Goal: Task Accomplishment & Management: Use online tool/utility

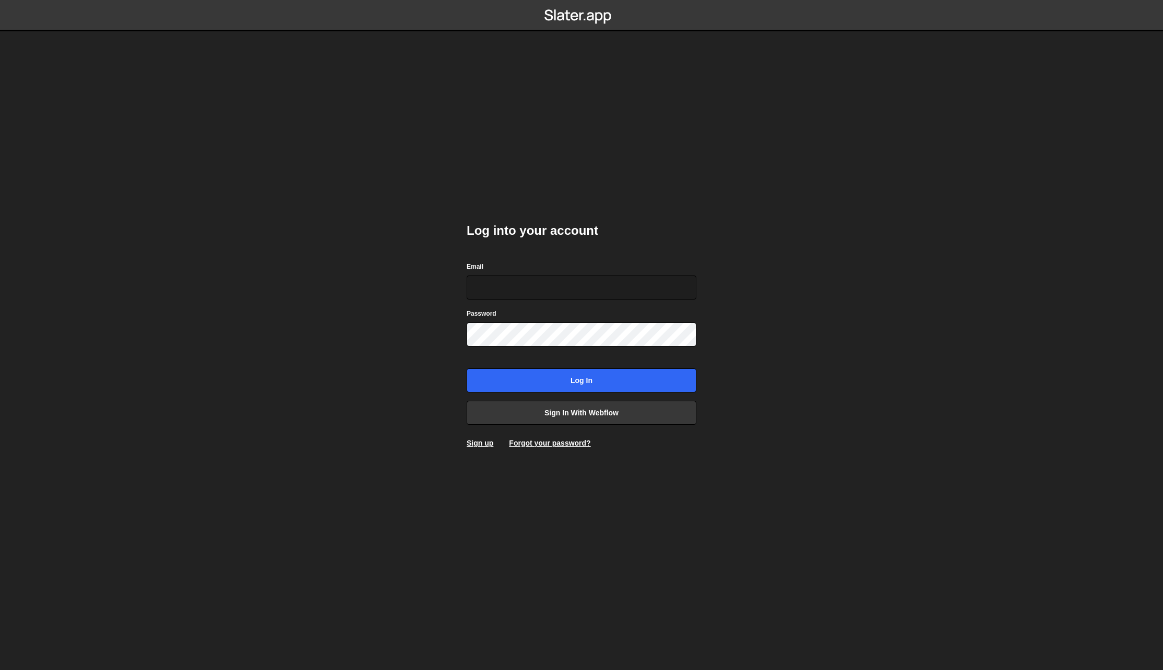
type input "info@hauck.studio"
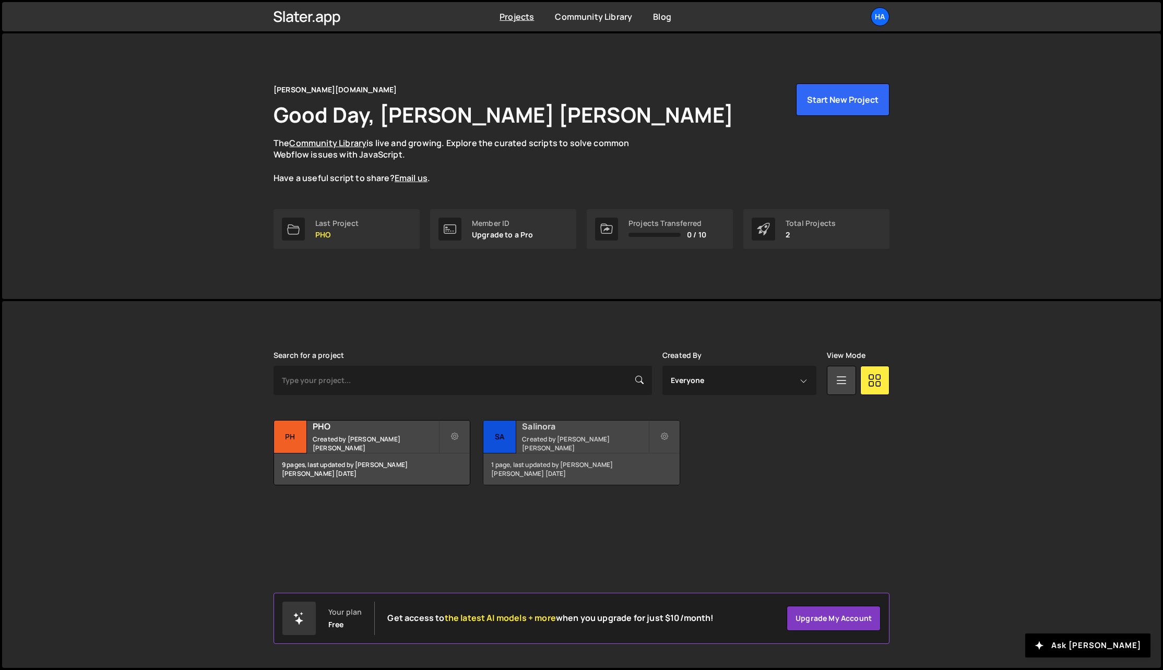
click at [581, 432] on h2 "Salinora" at bounding box center [585, 426] width 126 height 11
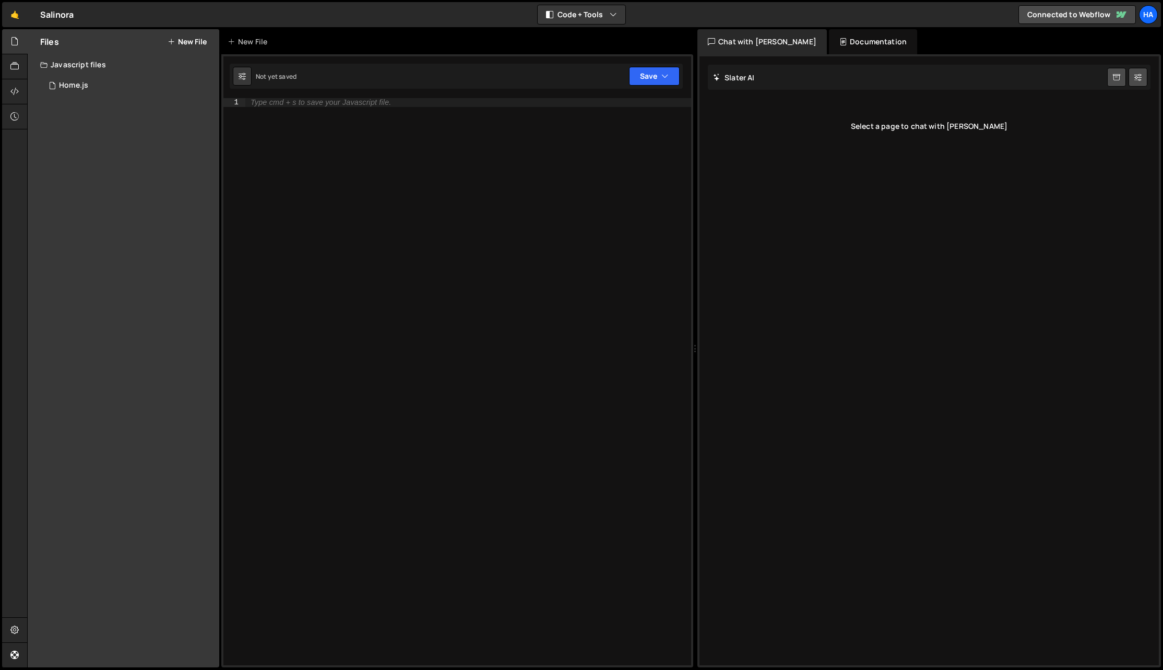
click at [188, 44] on button "New File" at bounding box center [187, 42] width 39 height 8
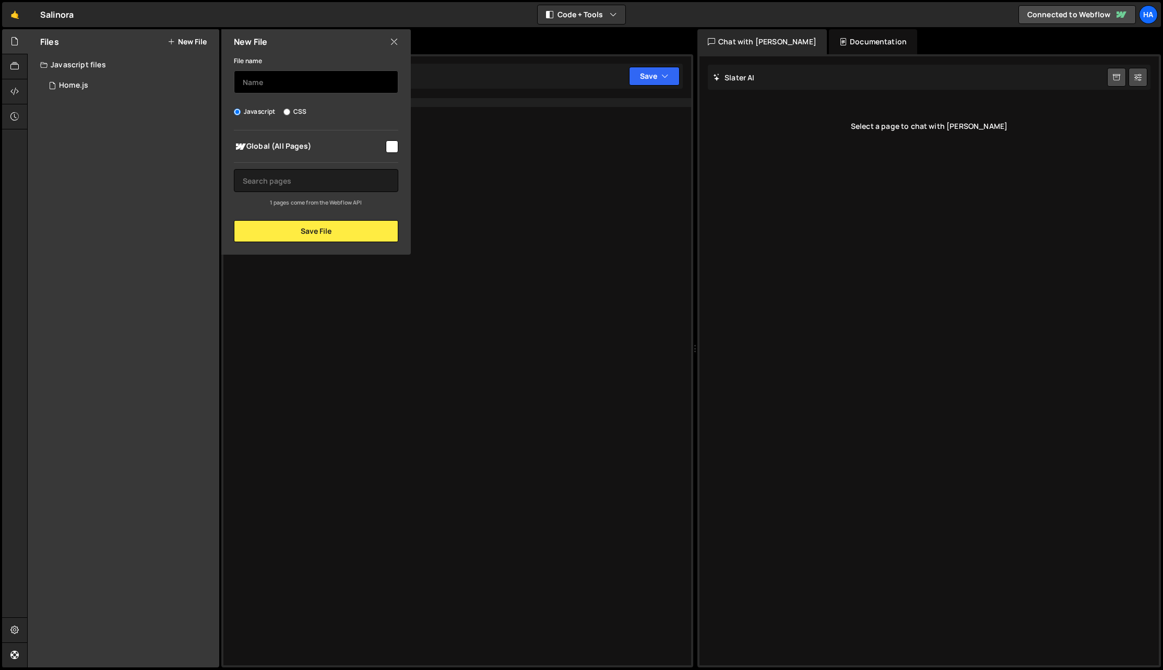
click at [306, 82] on input "text" at bounding box center [316, 81] width 164 height 23
type input "test"
click at [396, 147] on input "checkbox" at bounding box center [392, 146] width 13 height 13
checkbox input "true"
click at [318, 237] on button "Save File" at bounding box center [316, 231] width 164 height 22
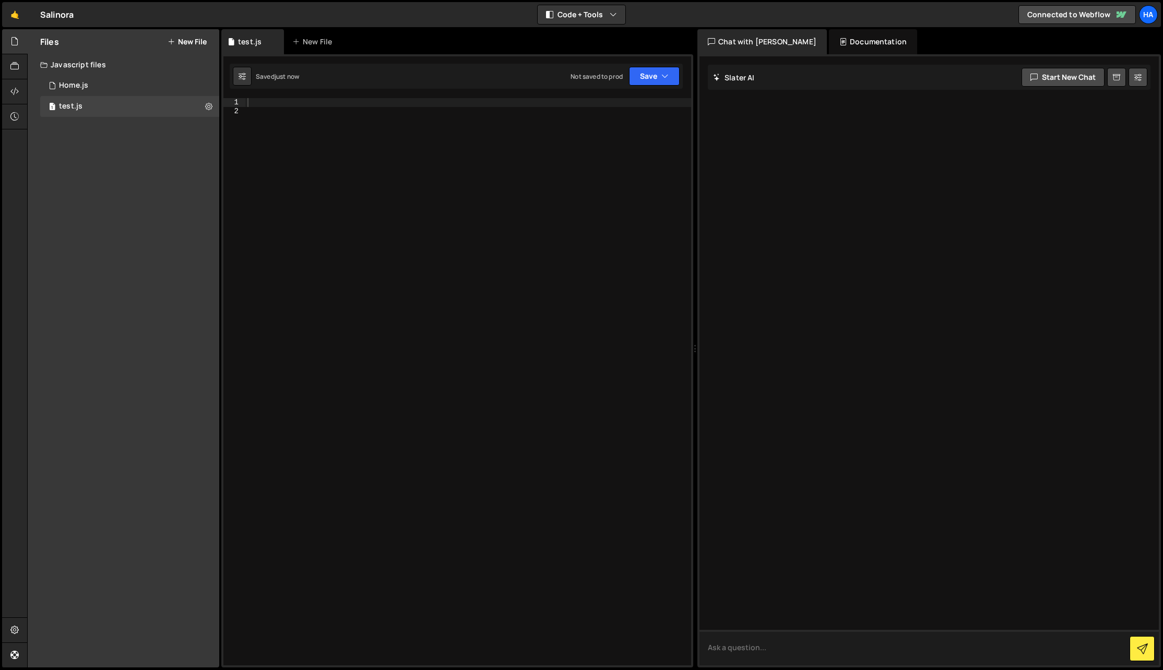
click at [777, 654] on textarea at bounding box center [929, 648] width 459 height 36
type textarea "Create me a basic swiper.js setup"
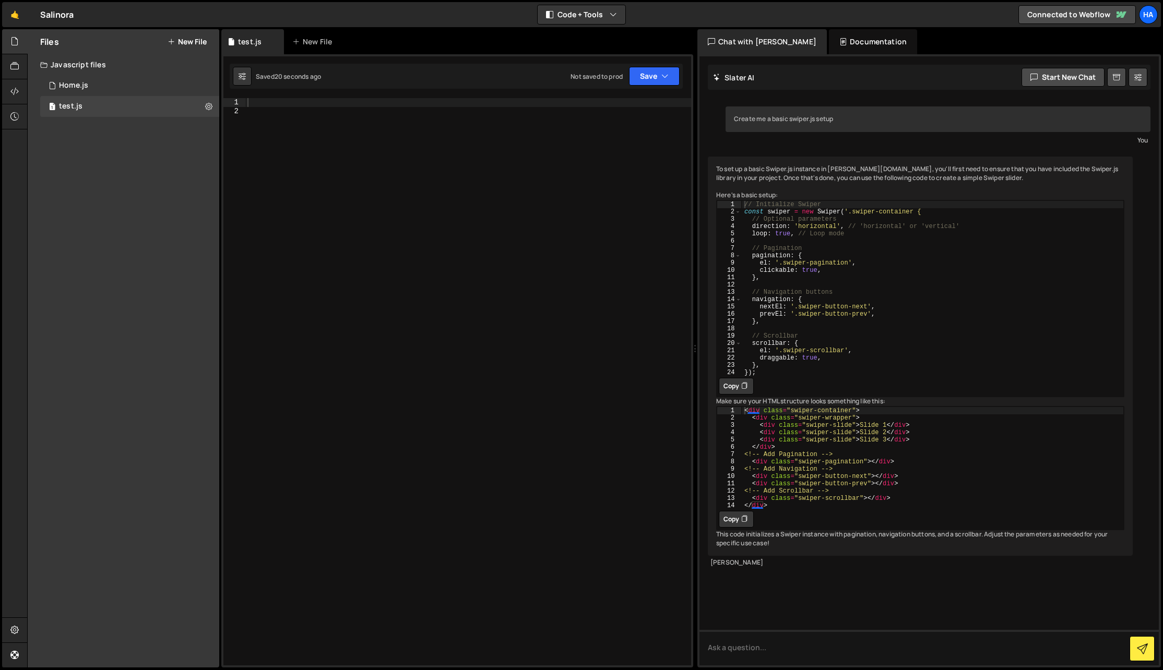
click at [743, 392] on icon at bounding box center [744, 386] width 6 height 10
click at [580, 336] on div at bounding box center [468, 390] width 446 height 585
paste textarea "});"
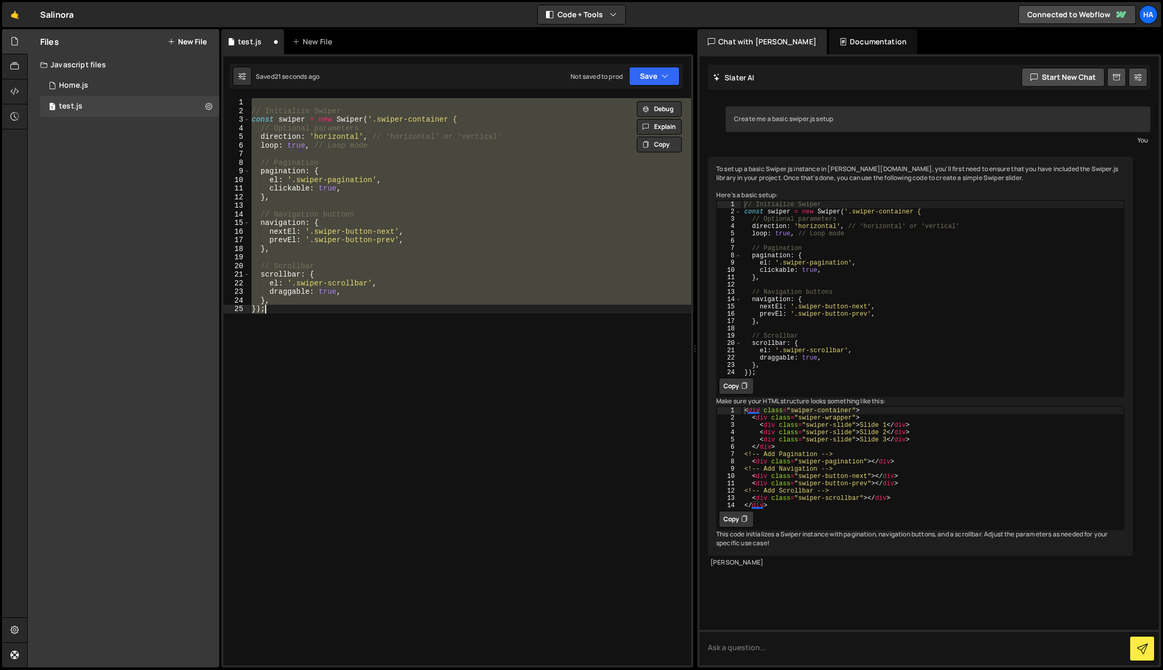
paste textarea
type textarea "});"
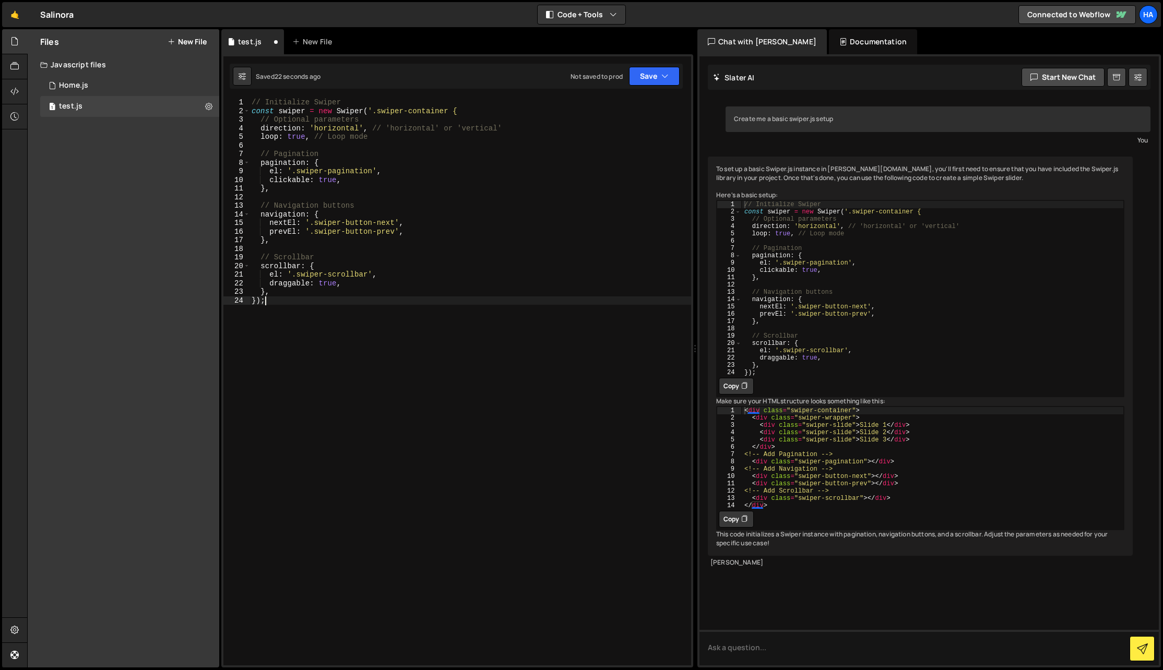
click at [736, 528] on button "Copy" at bounding box center [736, 519] width 35 height 17
click at [793, 421] on div "To set up a basic Swiper.js instance in Slater.app, you'll first need to ensure…" at bounding box center [920, 357] width 425 height 400
click at [829, 36] on div "Documentation" at bounding box center [873, 41] width 88 height 25
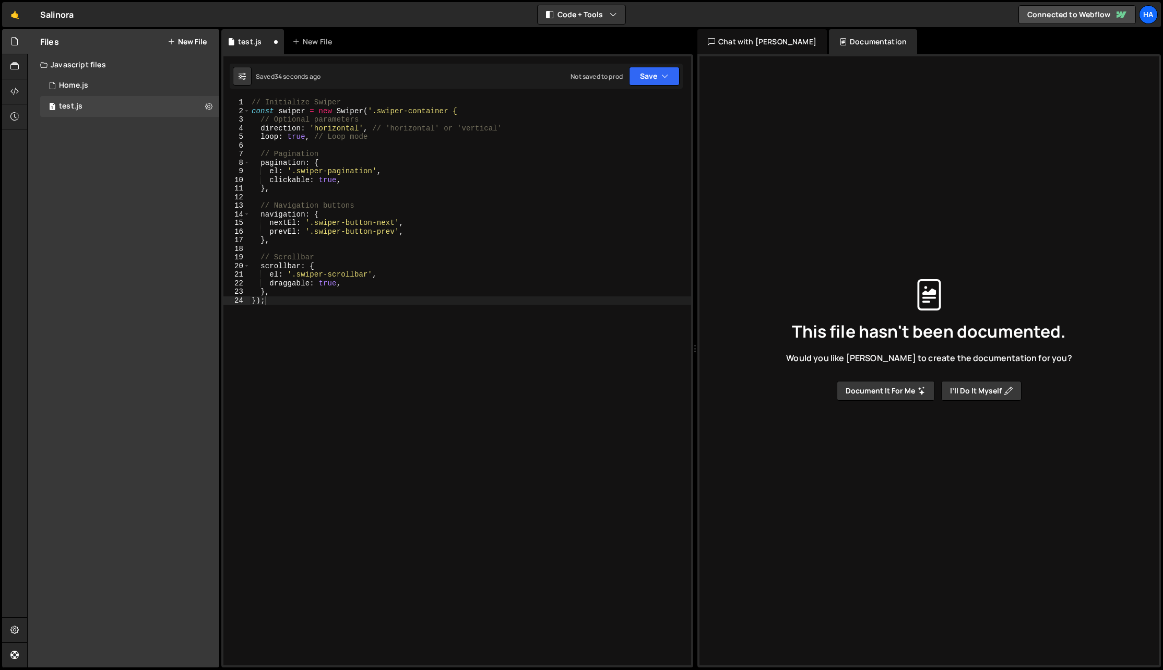
click at [891, 389] on button "Document it for me" at bounding box center [886, 391] width 98 height 20
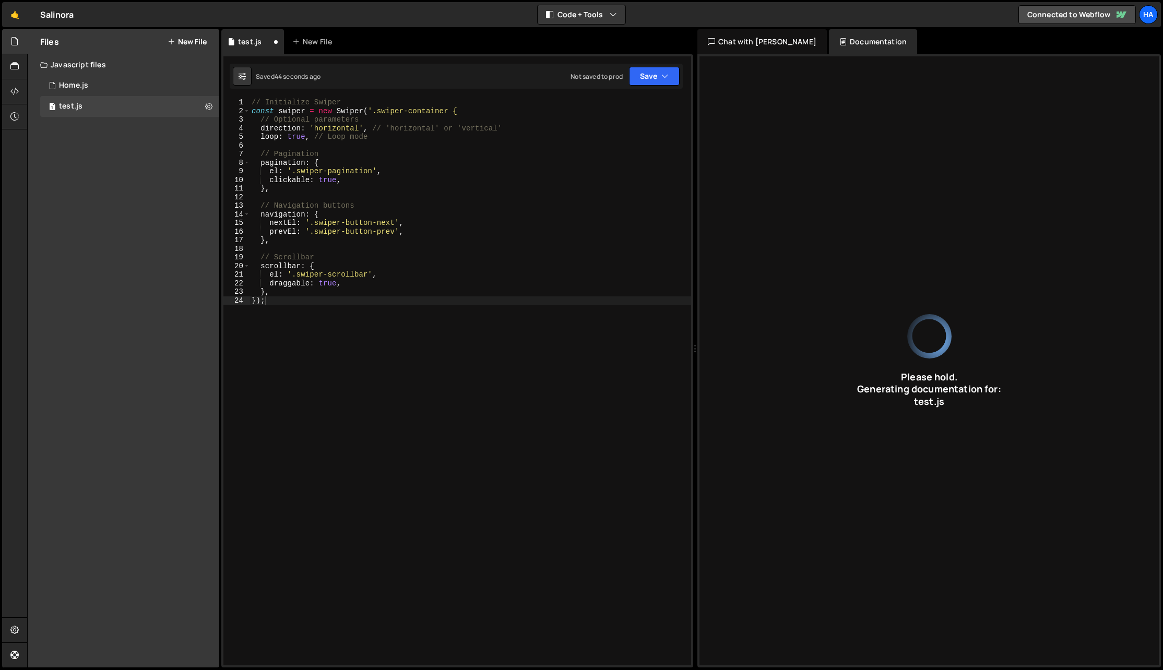
type input "Initialize a Swiper slider with horizontal direction, looping, pagination, navi…"
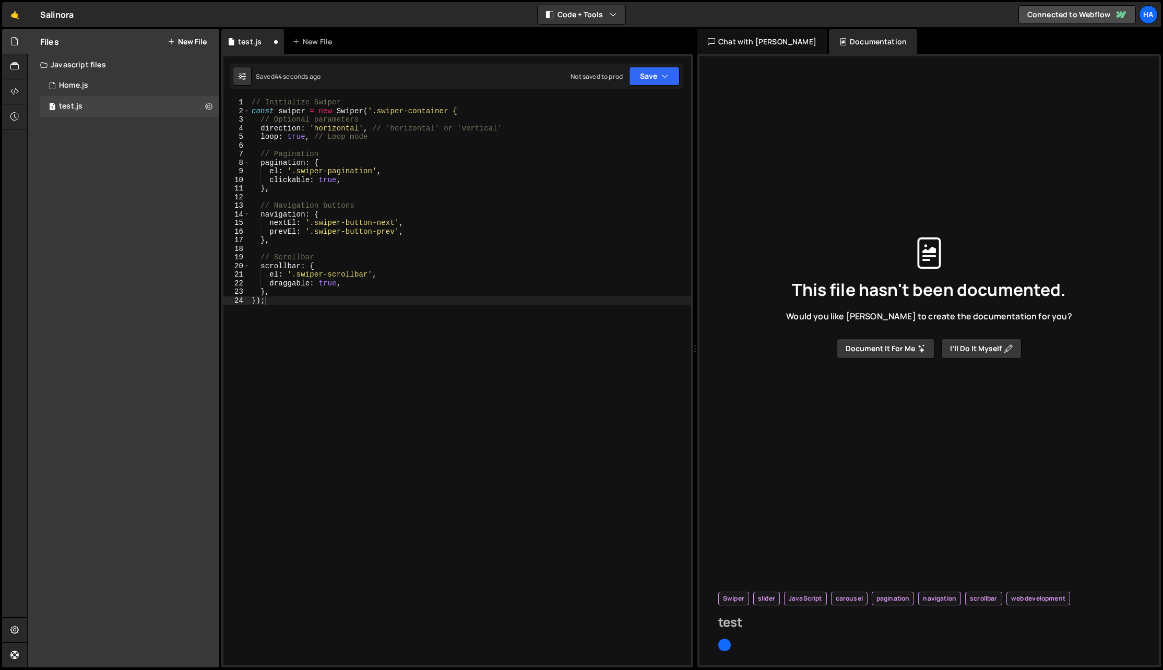
type input "test"
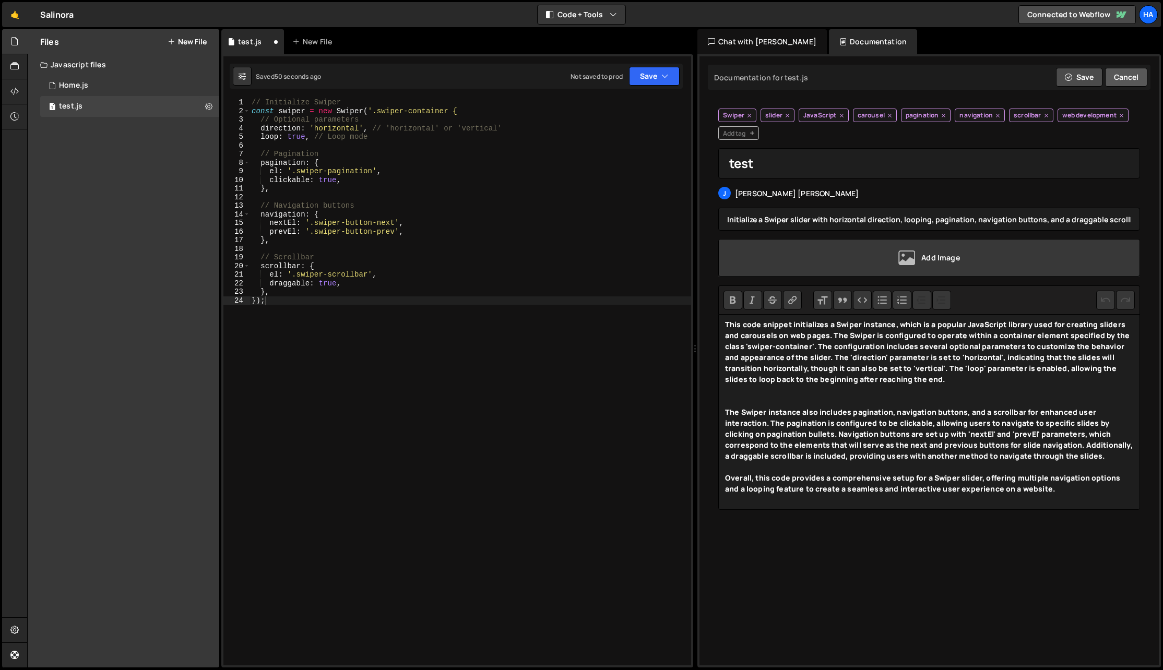
click at [1128, 74] on button "Cancel" at bounding box center [1126, 77] width 42 height 19
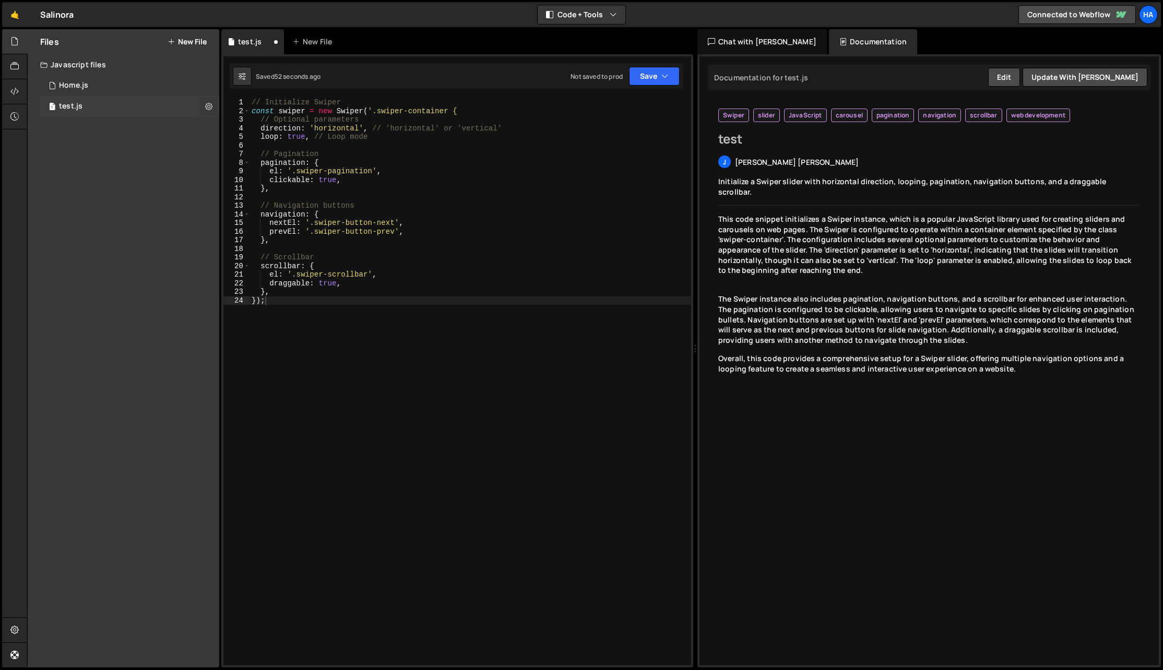
click at [212, 107] on button at bounding box center [208, 106] width 19 height 19
click at [246, 173] on button "Delete File" at bounding box center [272, 170] width 102 height 21
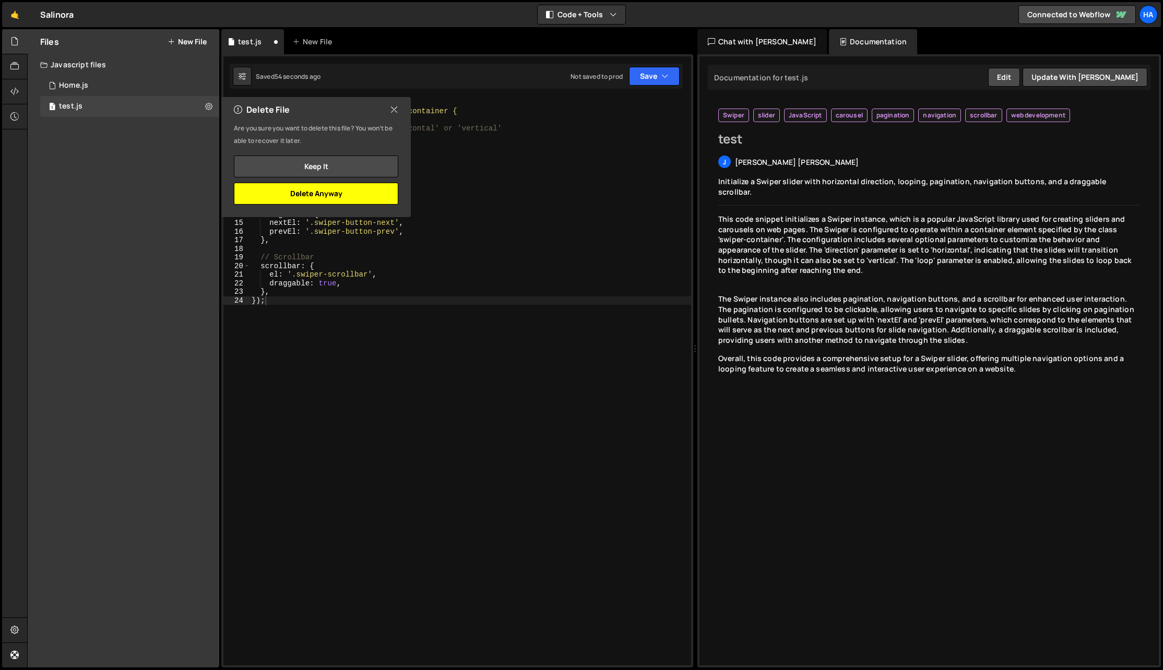
click at [335, 190] on button "Delete Anyway" at bounding box center [316, 194] width 164 height 22
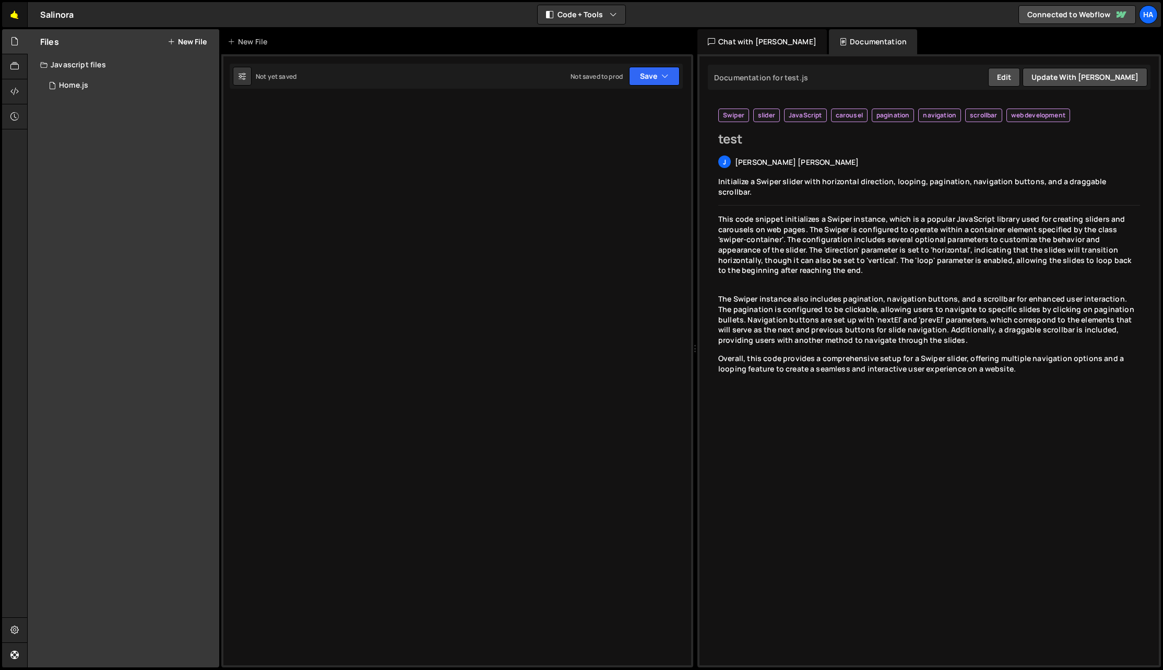
click at [18, 17] on link "🤙" at bounding box center [15, 14] width 26 height 25
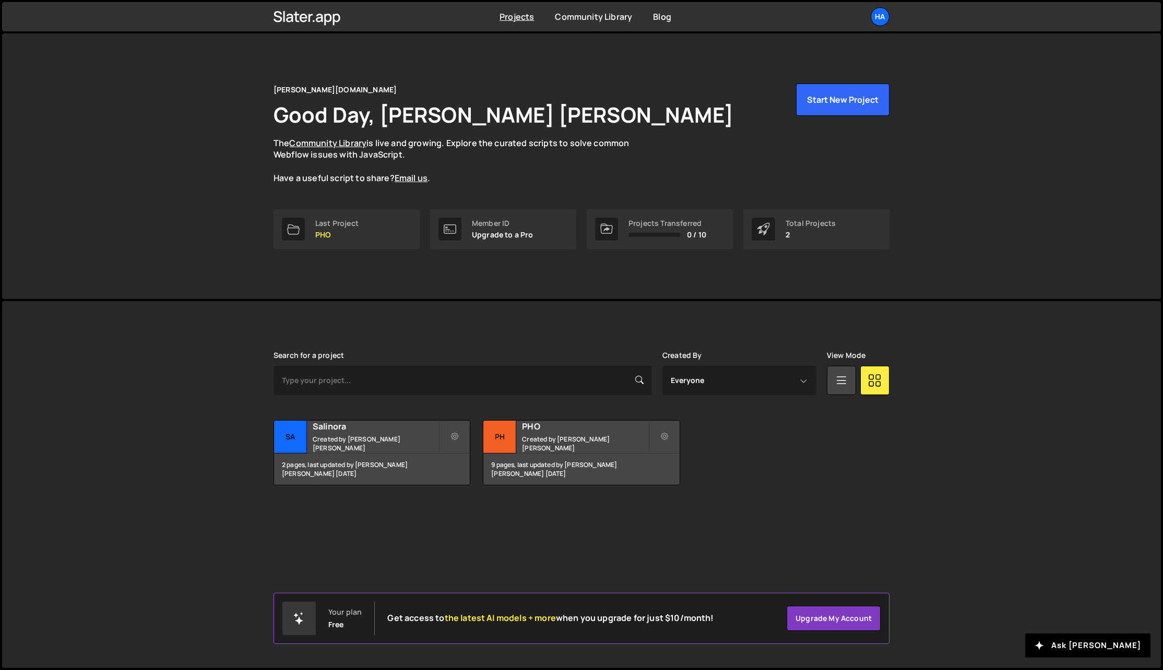
drag, startPoint x: 182, startPoint y: 194, endPoint x: 191, endPoint y: 199, distance: 10.1
click at [182, 194] on div "hauck.studio Good Day, Jan Niklas Hauck The Community Library is live and growi…" at bounding box center [581, 166] width 1159 height 266
click at [818, 625] on link "Upgrade my account" at bounding box center [834, 618] width 94 height 25
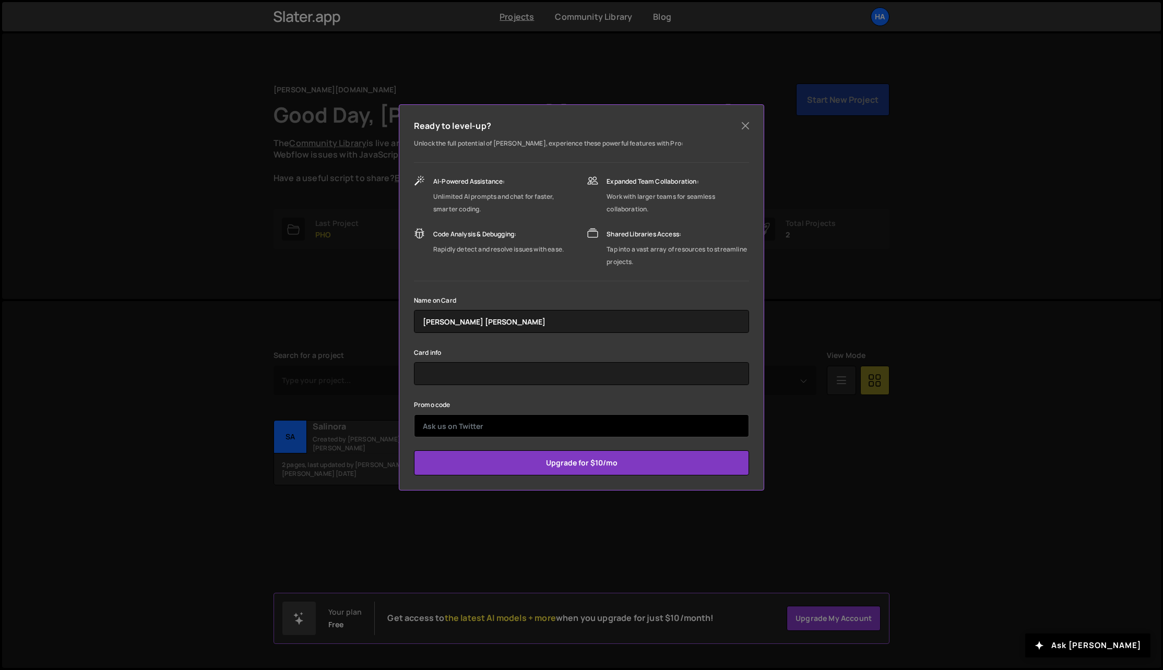
click at [538, 421] on input "text" at bounding box center [581, 426] width 335 height 23
paste input "wipeout"
type input "wipeout"
click at [533, 409] on div "Promo code wipeout" at bounding box center [581, 417] width 335 height 39
click at [505, 427] on input "wipeout" at bounding box center [581, 426] width 335 height 23
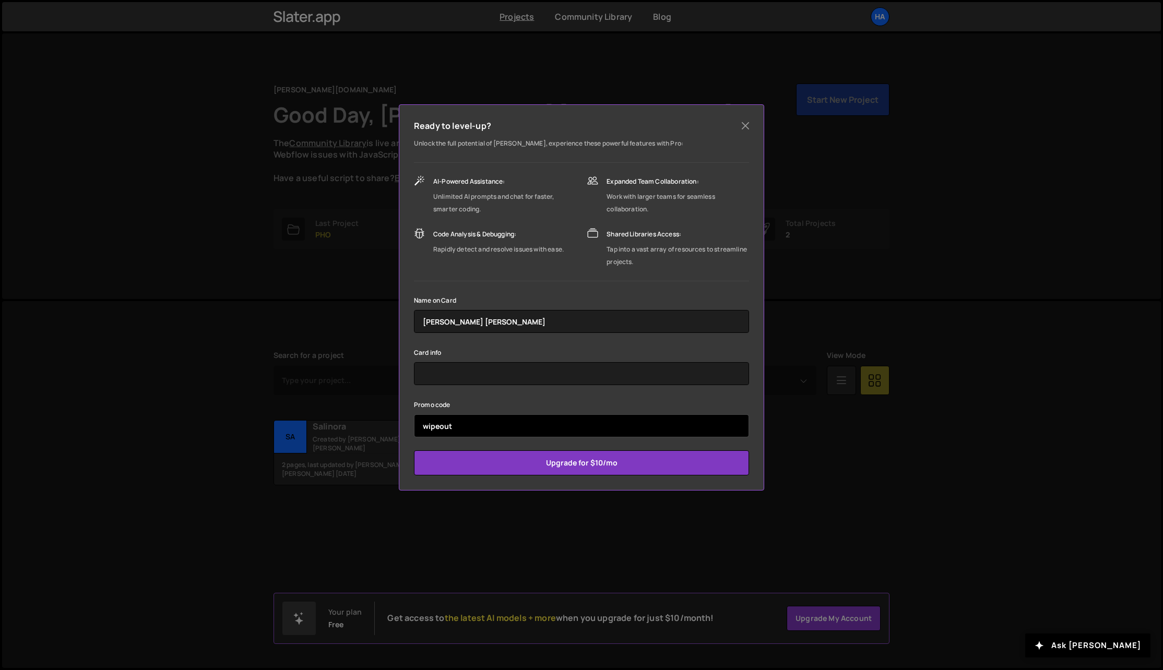
click at [414, 451] on input "Upgrade for $10/mo" at bounding box center [581, 463] width 335 height 25
type input "Submit"
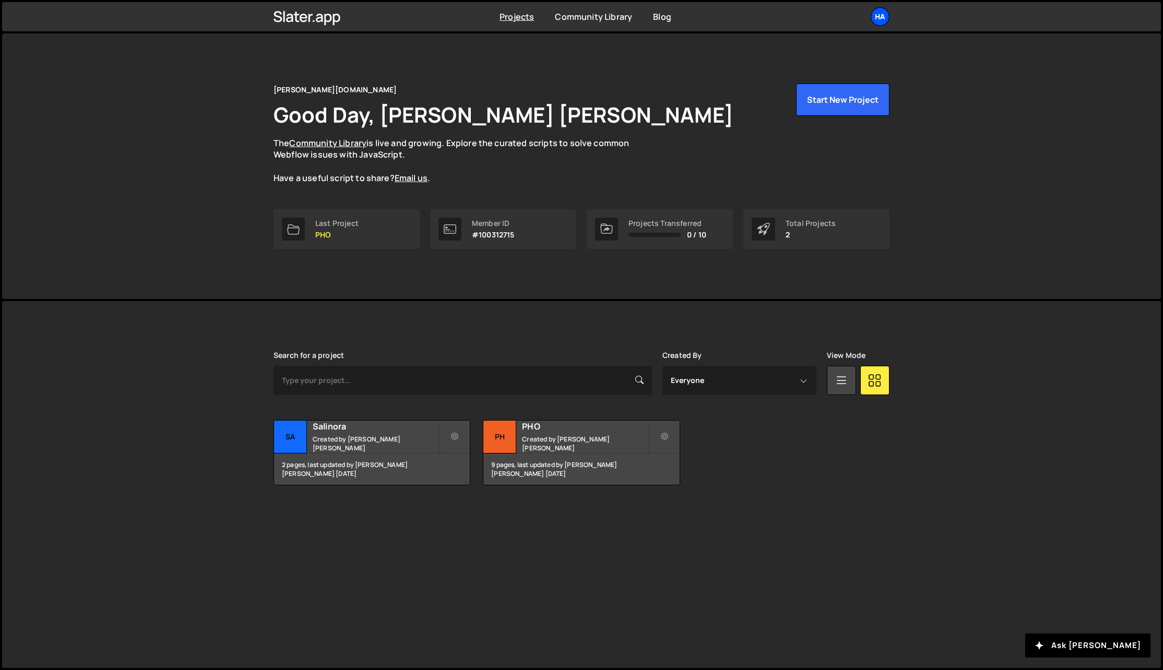
click at [882, 8] on div "ha" at bounding box center [880, 16] width 19 height 19
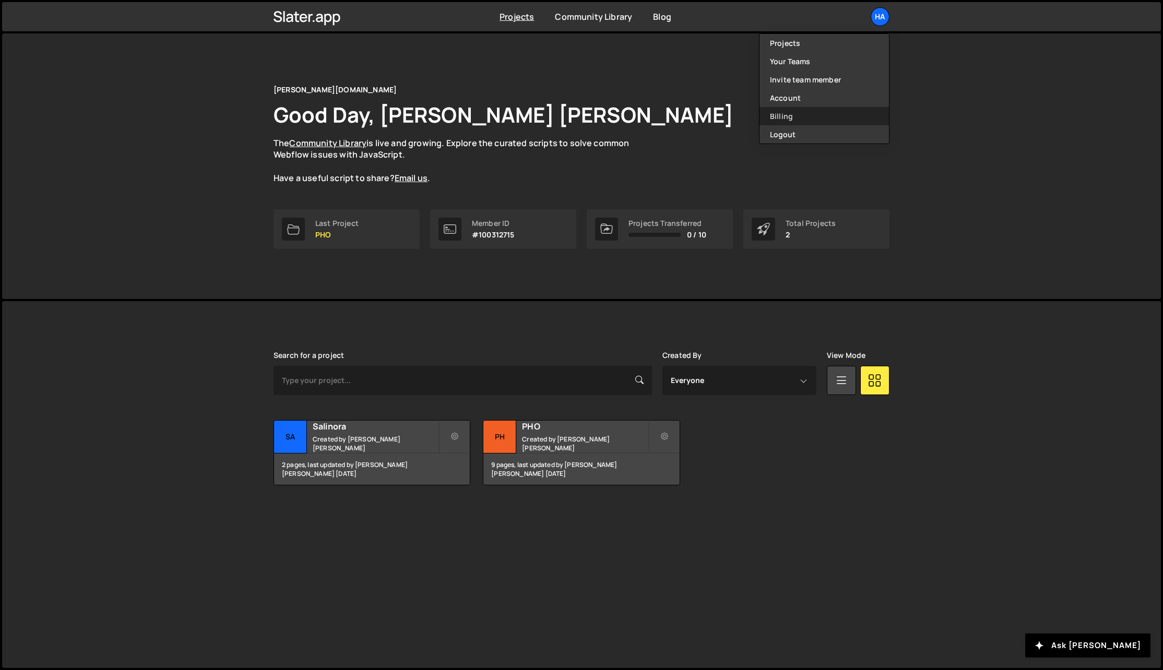
click at [799, 112] on link "Billing" at bounding box center [824, 116] width 129 height 18
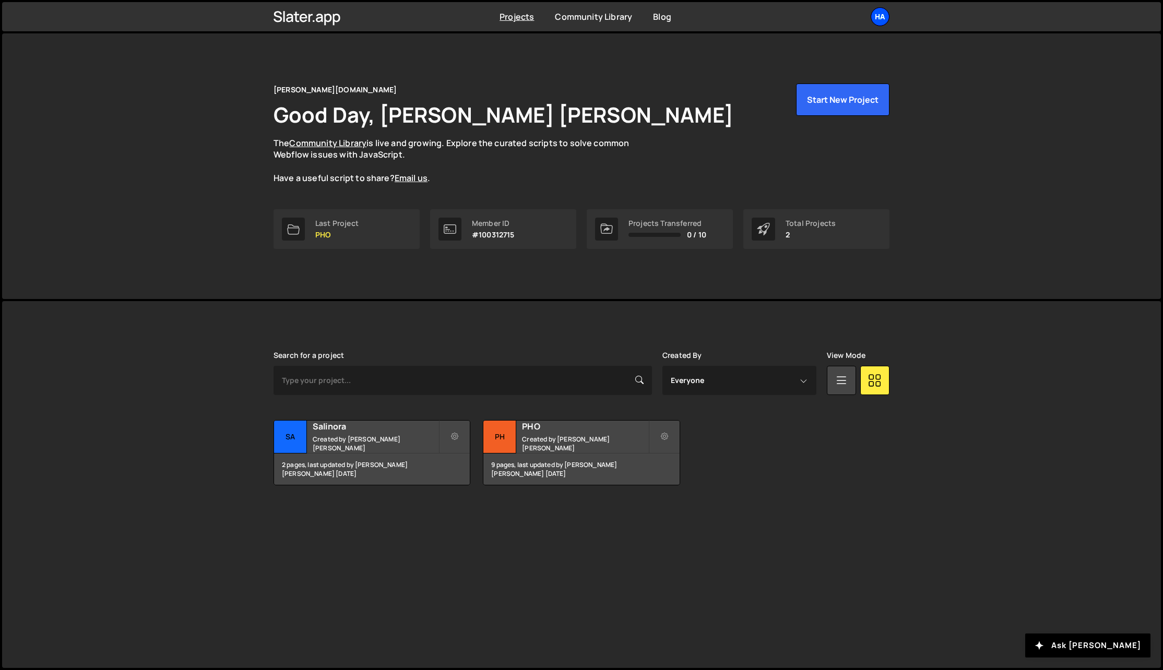
click at [876, 20] on div "ha" at bounding box center [880, 16] width 19 height 19
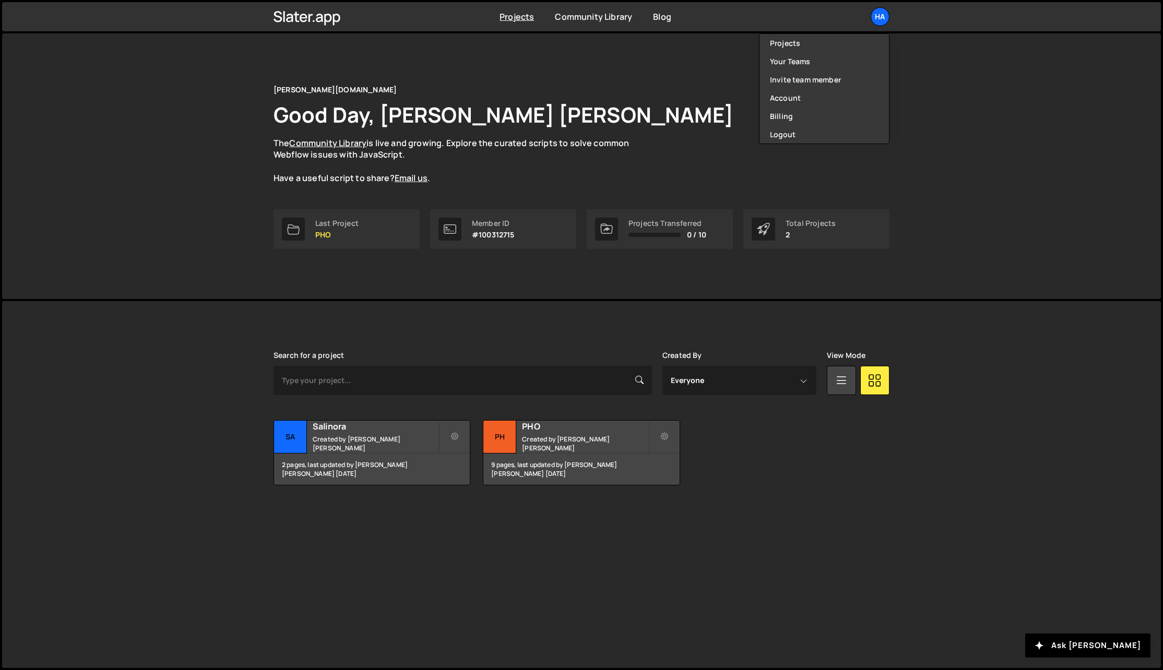
click at [679, 146] on div "hauck.studio Good Day, Jan Niklas Hauck The Community Library is live and growi…" at bounding box center [582, 134] width 616 height 101
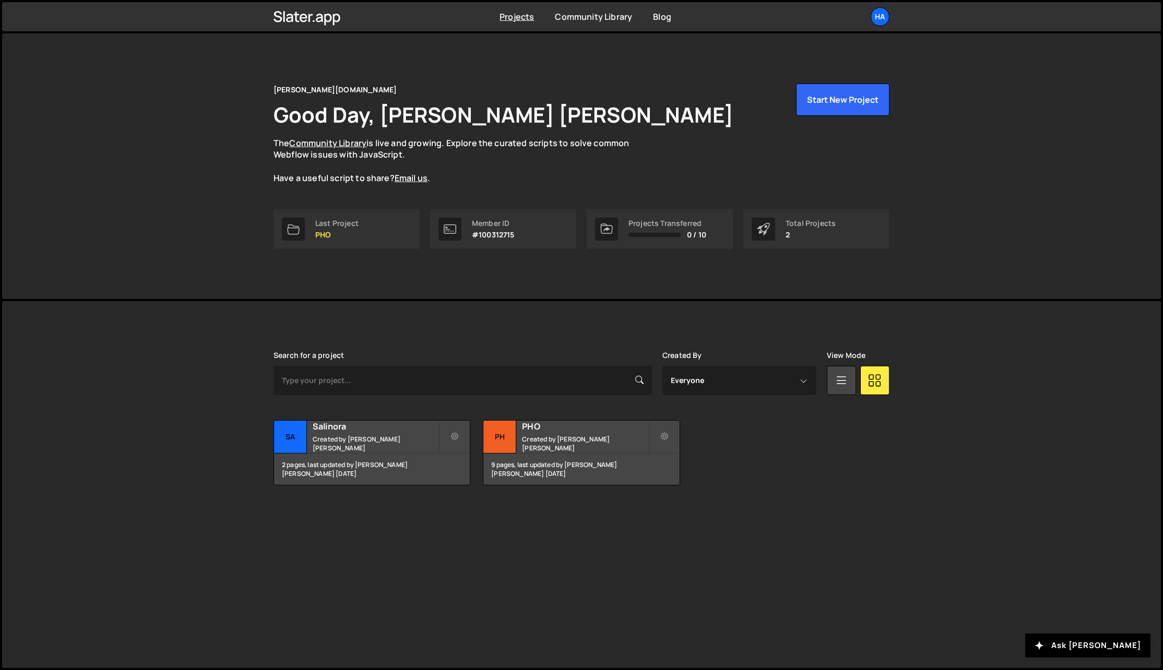
click at [864, 79] on div "hauck.studio Good Day, Jan Niklas Hauck The Community Library is live and growi…" at bounding box center [581, 166] width 647 height 266
click at [847, 99] on button "Start New Project" at bounding box center [842, 100] width 93 height 32
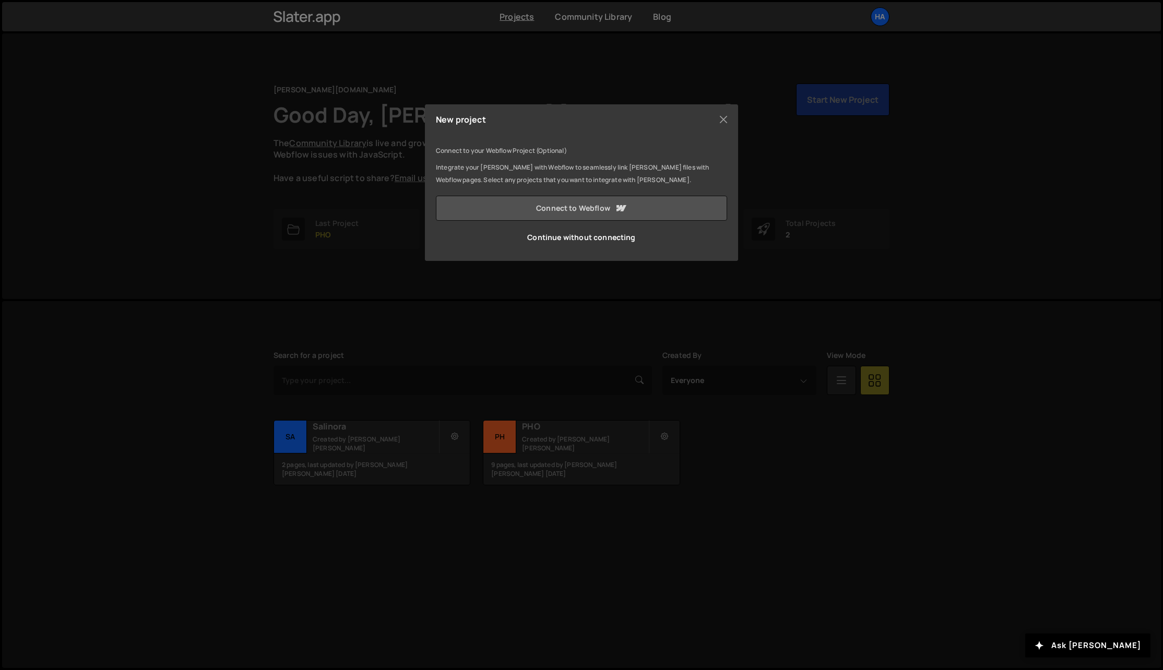
click at [581, 210] on link "Connect to Webflow" at bounding box center [581, 208] width 291 height 25
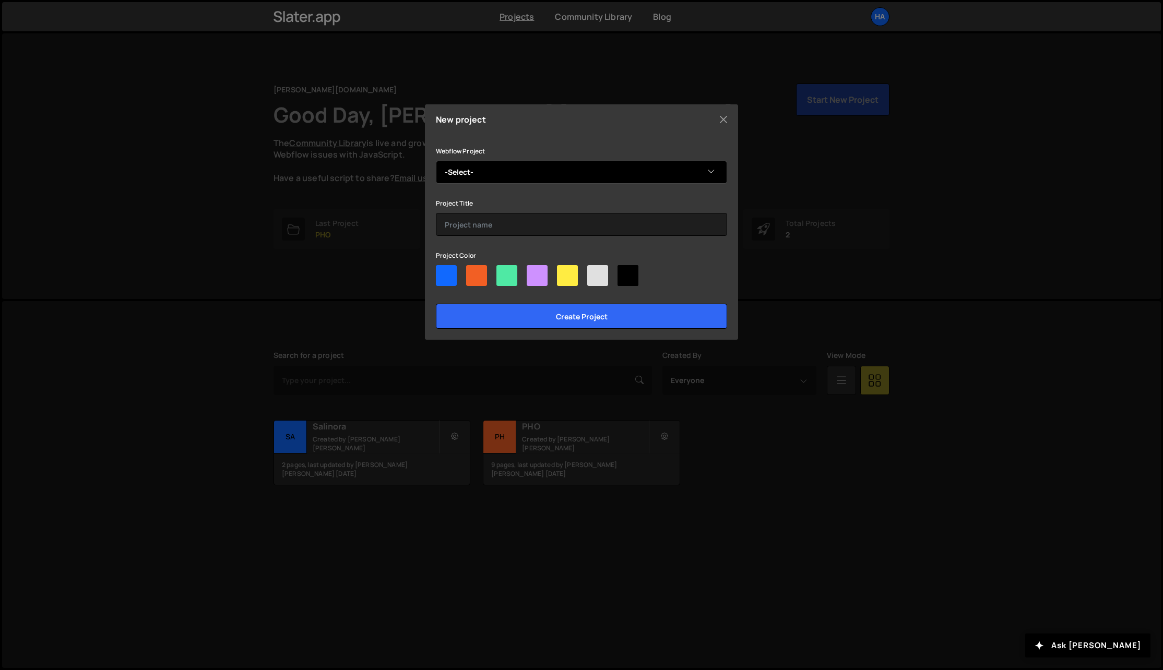
click at [489, 183] on select "-Select- 1PUNKT5" at bounding box center [581, 172] width 291 height 23
select select "670665807ea2aa939f8bf147"
click at [436, 161] on select "-Select- 1PUNKT5" at bounding box center [581, 172] width 291 height 23
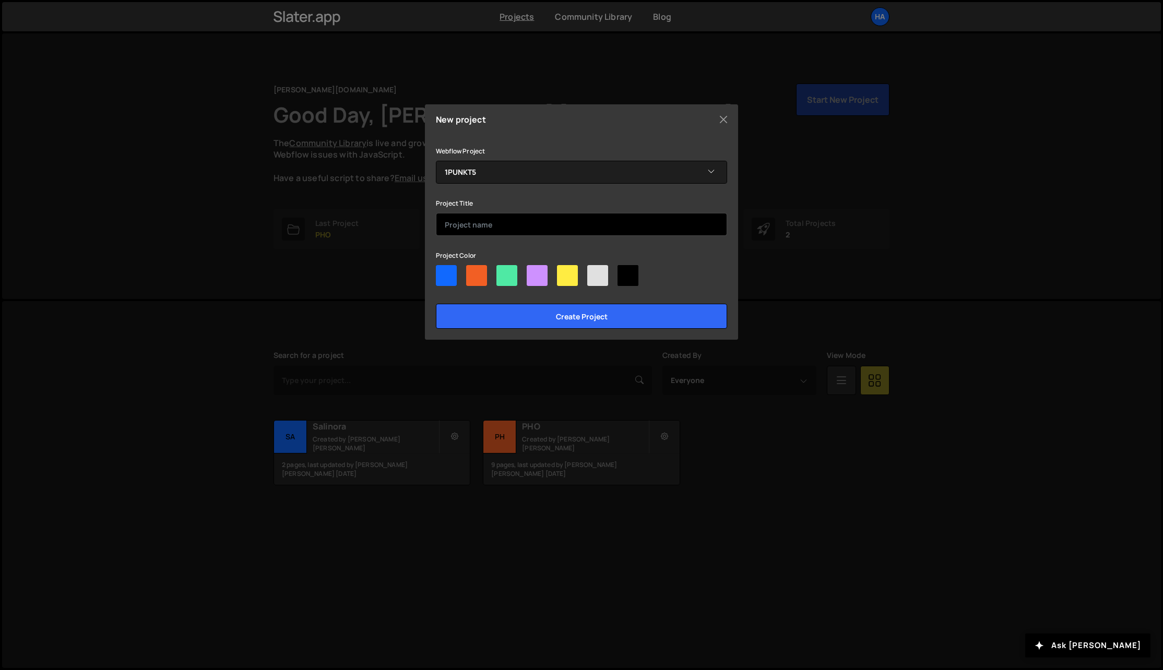
click at [477, 220] on input "text" at bounding box center [581, 224] width 291 height 23
type input "1PUNKT5"
click at [504, 274] on div at bounding box center [507, 275] width 21 height 21
click at [503, 272] on input"] "radio" at bounding box center [500, 268] width 7 height 7
radio input"] "true"
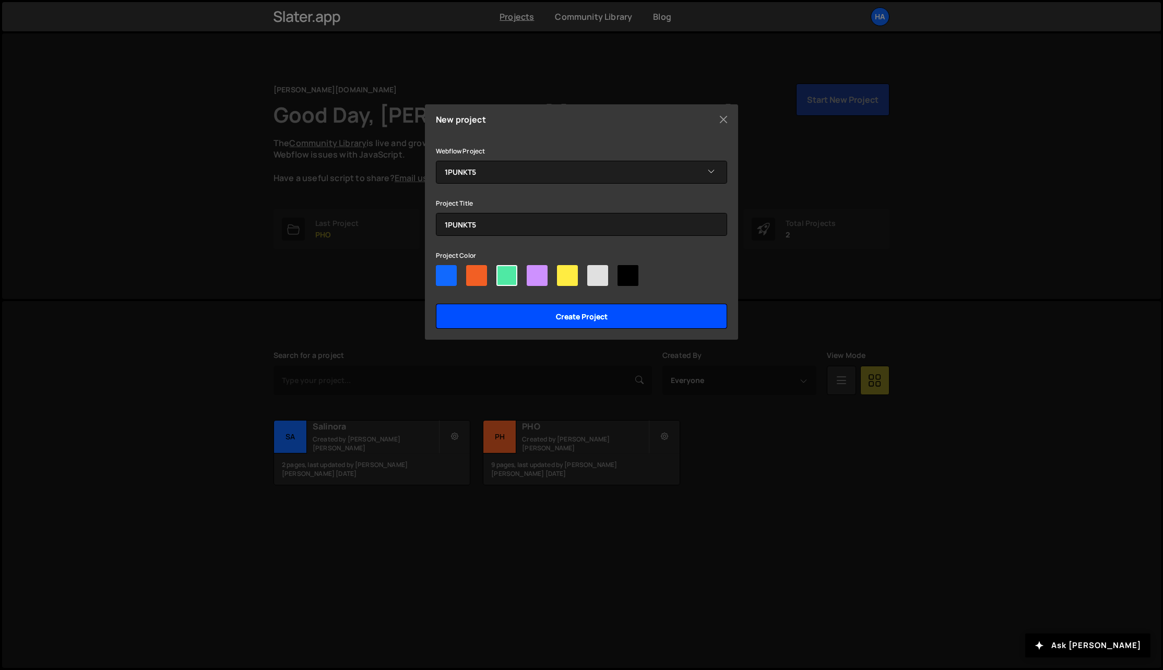
click at [533, 315] on input "Create project" at bounding box center [581, 316] width 291 height 25
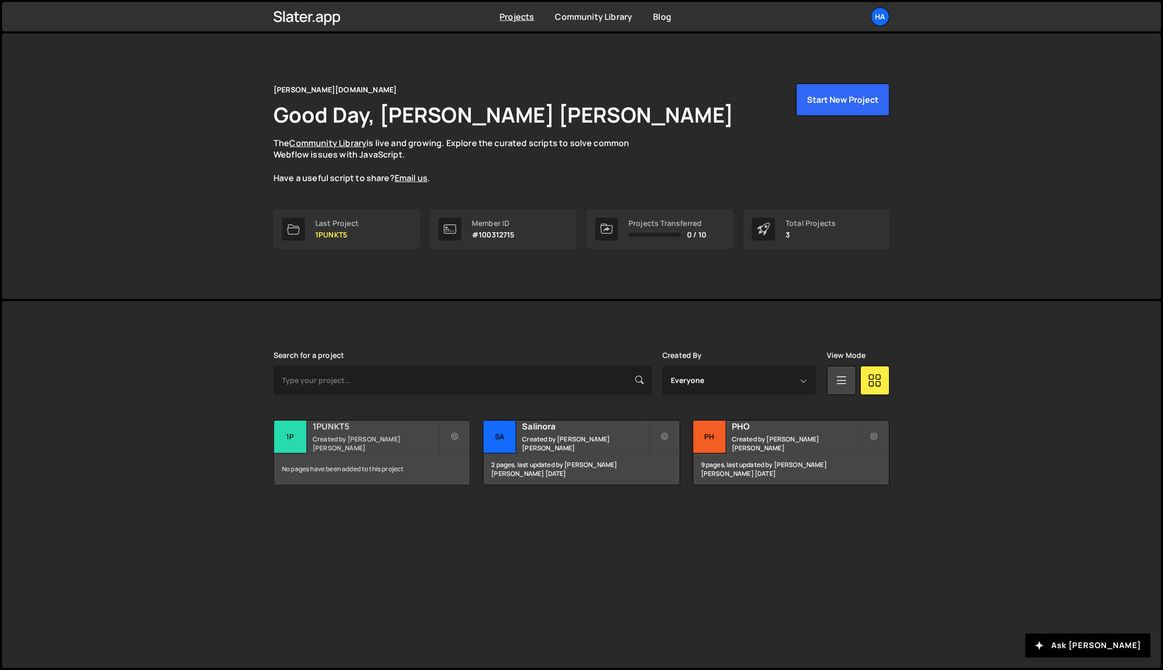
click at [363, 432] on h2 "1PUNKT5" at bounding box center [376, 426] width 126 height 11
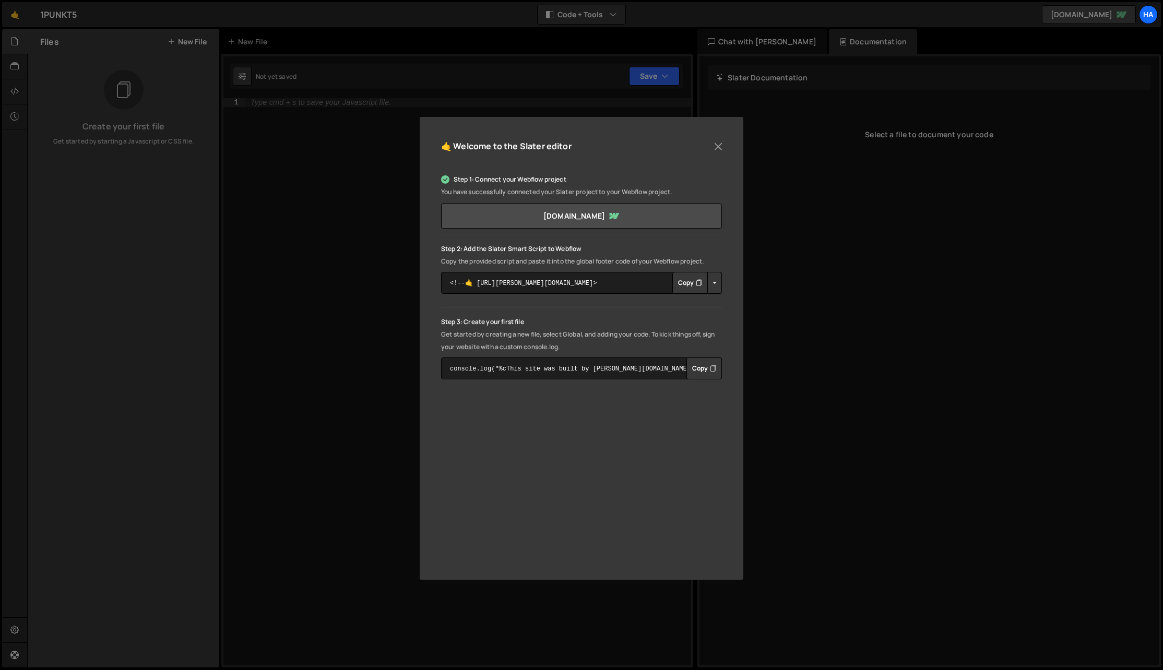
click at [682, 287] on button "Copy" at bounding box center [690, 283] width 36 height 22
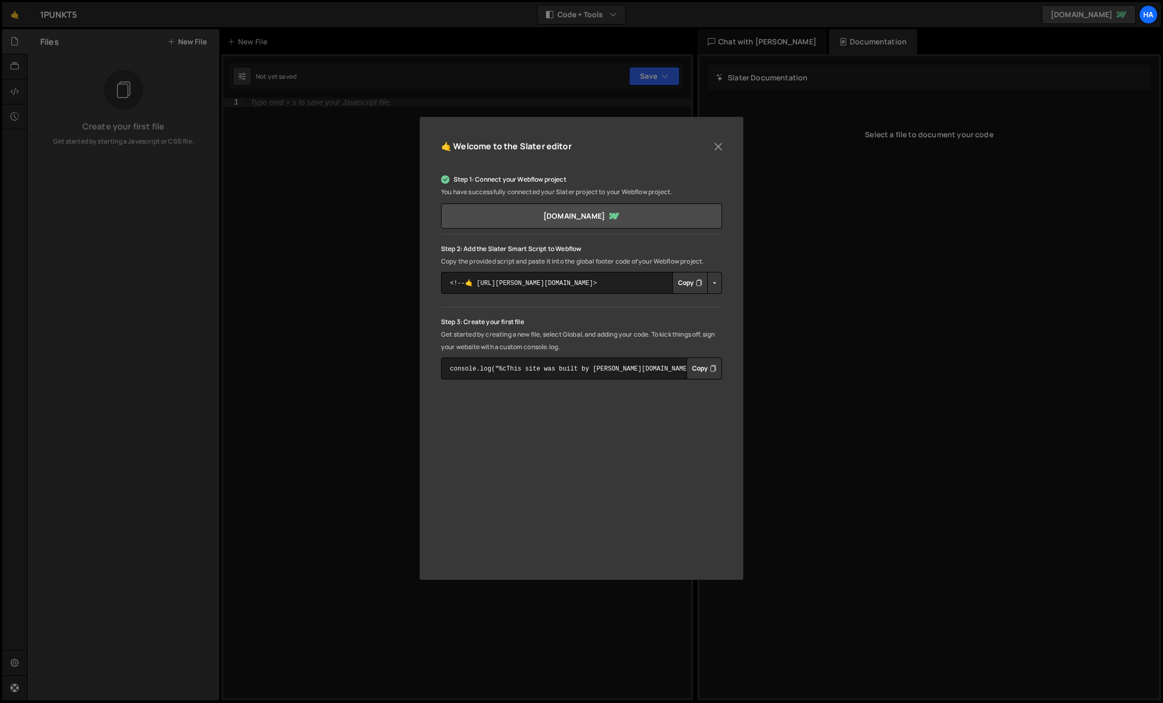
click at [692, 369] on button "Copy" at bounding box center [705, 369] width 36 height 22
click at [721, 150] on button "Close" at bounding box center [719, 147] width 16 height 16
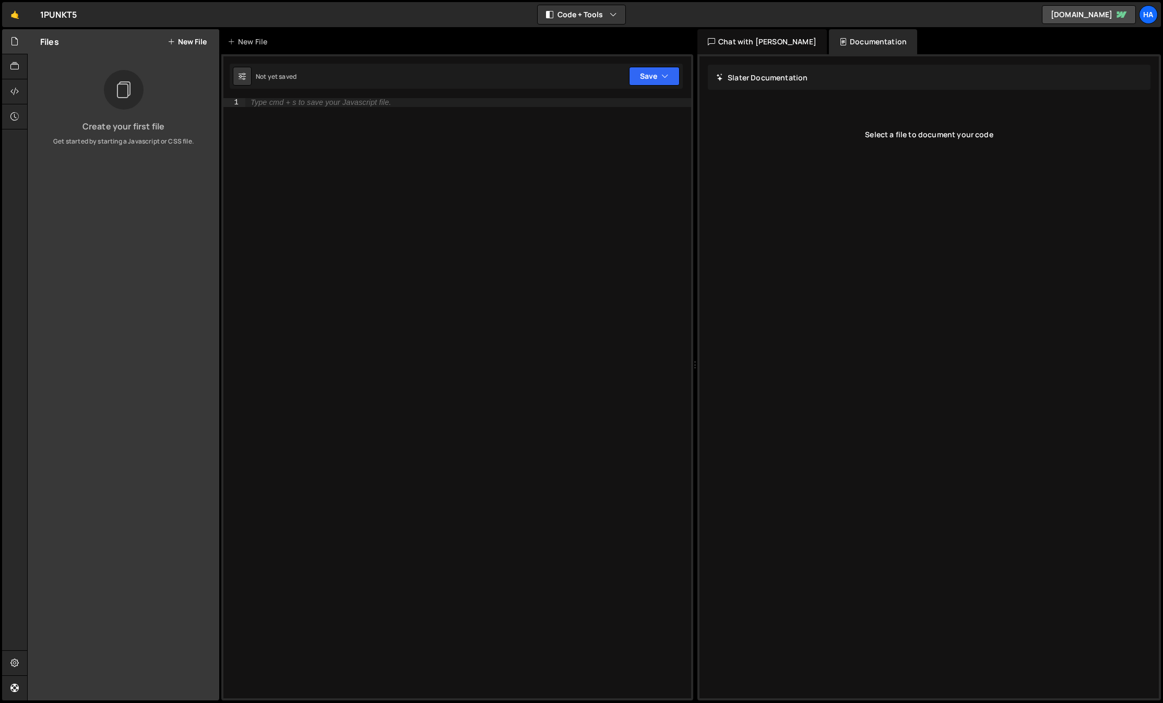
click at [196, 43] on button "New File" at bounding box center [187, 42] width 39 height 8
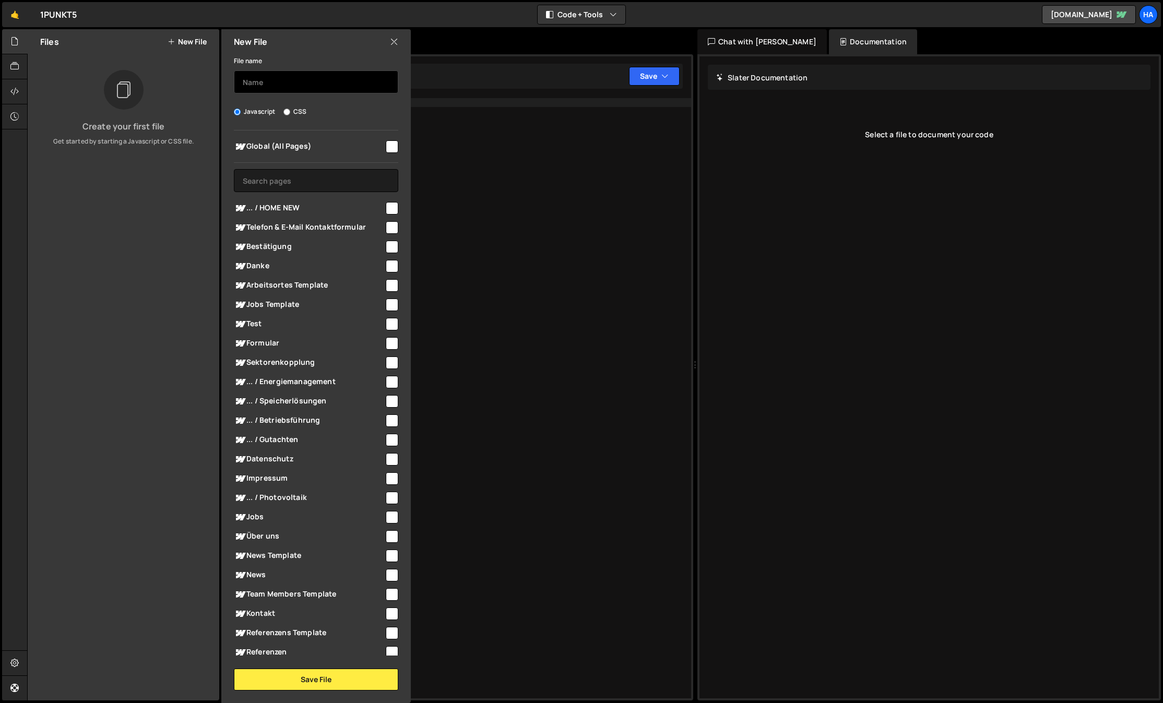
click at [273, 79] on input "text" at bounding box center [316, 81] width 164 height 23
click at [387, 208] on input "checkbox" at bounding box center [392, 208] width 13 height 13
checkbox input "true"
click at [276, 85] on input "text" at bounding box center [316, 81] width 164 height 23
type input "h"
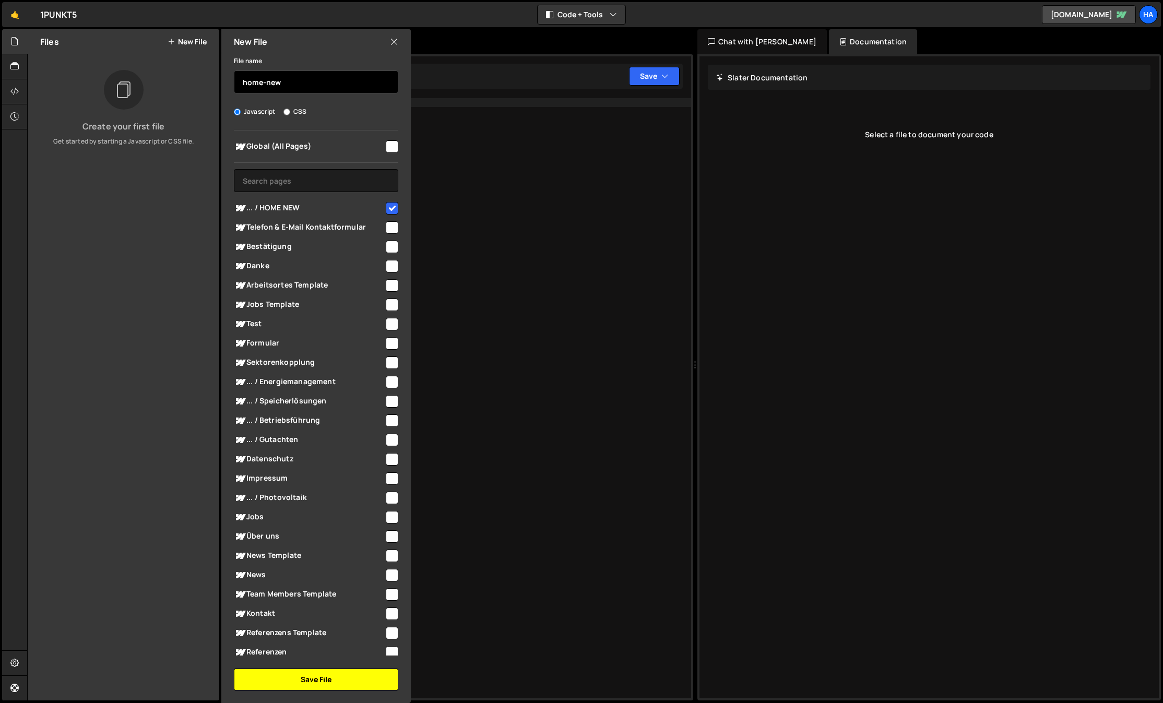
type input "home-new"
click at [324, 670] on button "Save File" at bounding box center [316, 680] width 164 height 22
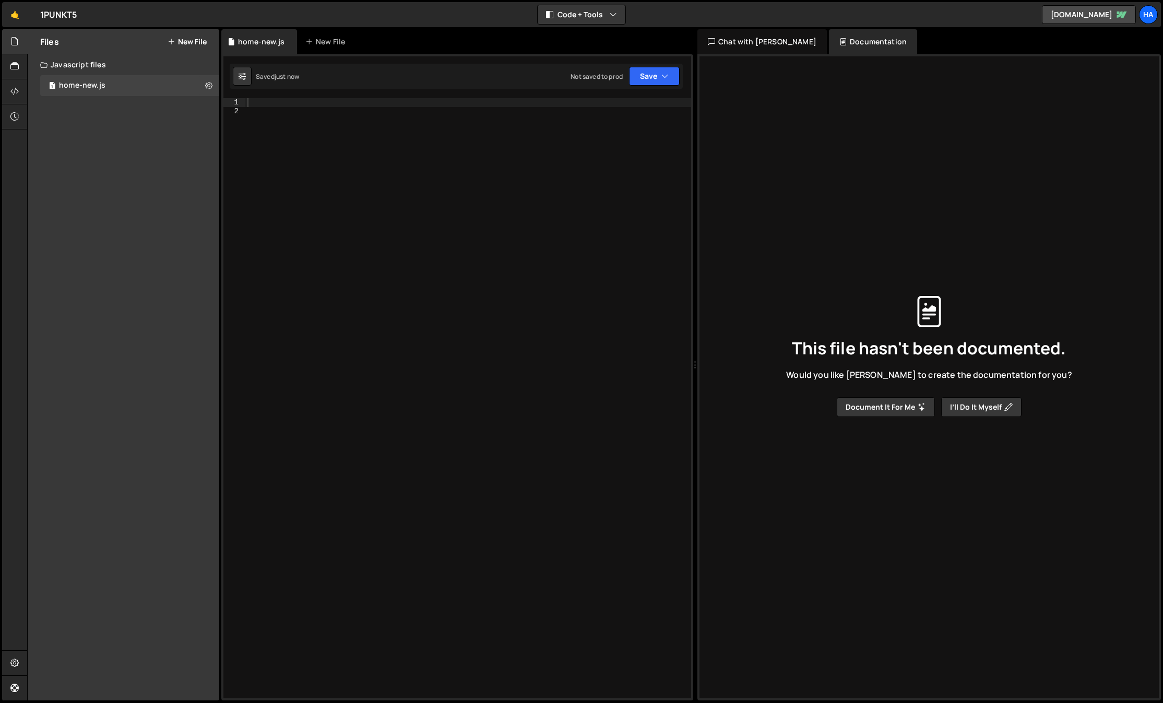
click at [185, 42] on button "New File" at bounding box center [187, 42] width 39 height 8
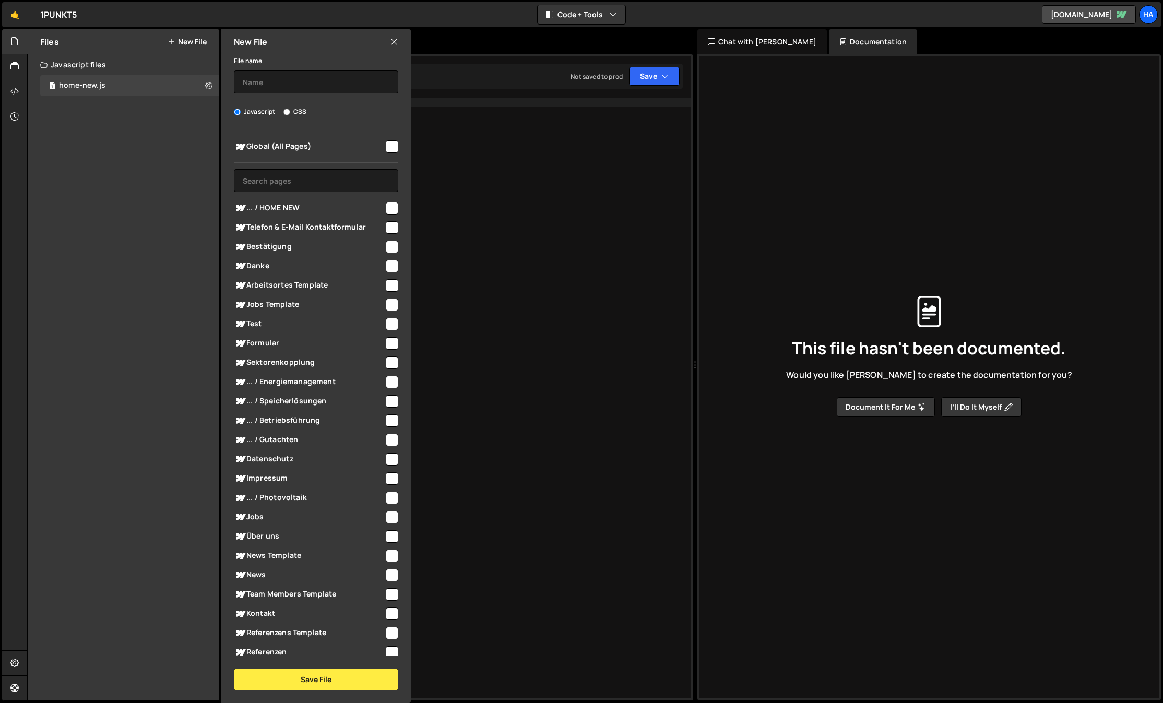
click at [386, 207] on input "checkbox" at bounding box center [392, 208] width 13 height 13
checkbox input "true"
click at [288, 111] on input "CSS" at bounding box center [286, 112] width 7 height 7
radio input "true"
click at [289, 80] on input "text" at bounding box center [316, 81] width 164 height 23
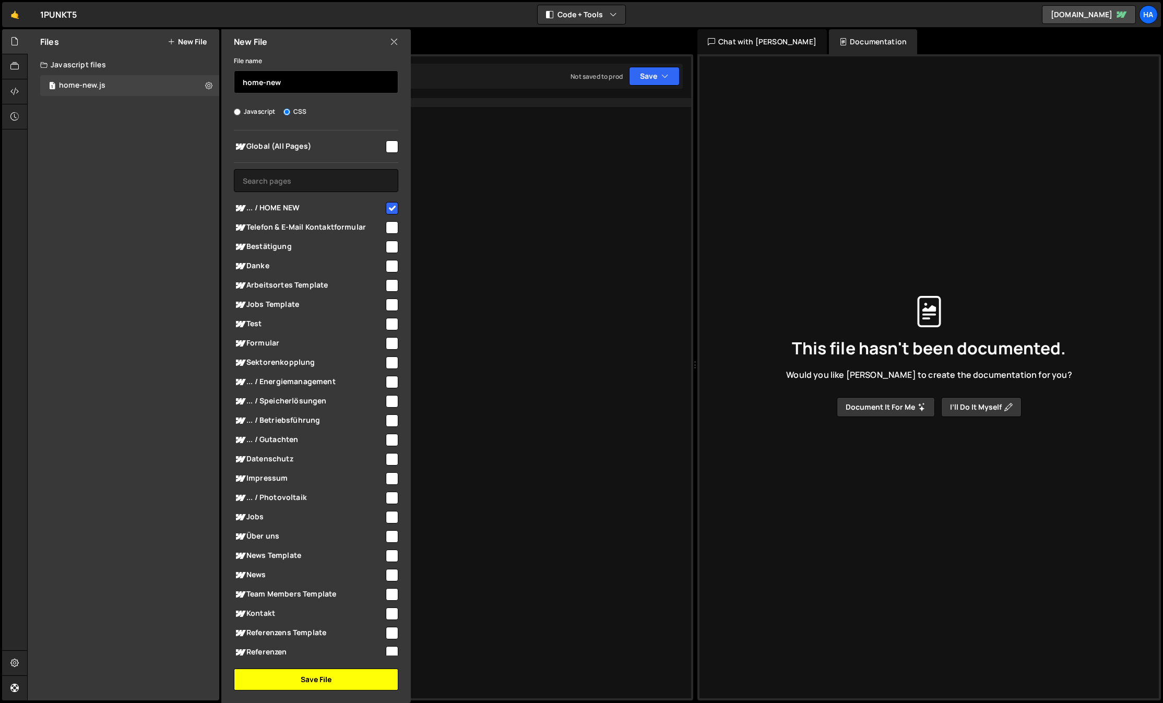
type input "home-new"
click at [306, 670] on button "Save File" at bounding box center [316, 680] width 164 height 22
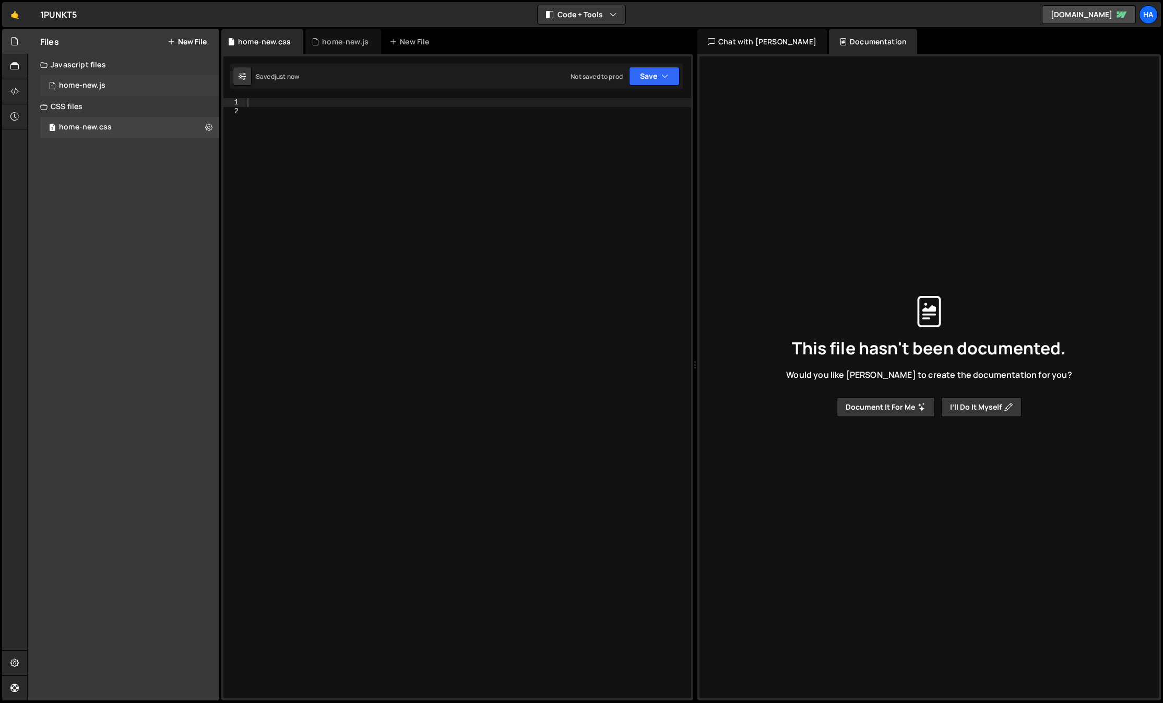
click at [89, 86] on div "home-new.js" at bounding box center [82, 85] width 46 height 9
click at [302, 119] on div at bounding box center [468, 407] width 446 height 618
type textarea "console.log("test");"
click at [658, 70] on button "Save" at bounding box center [654, 76] width 51 height 19
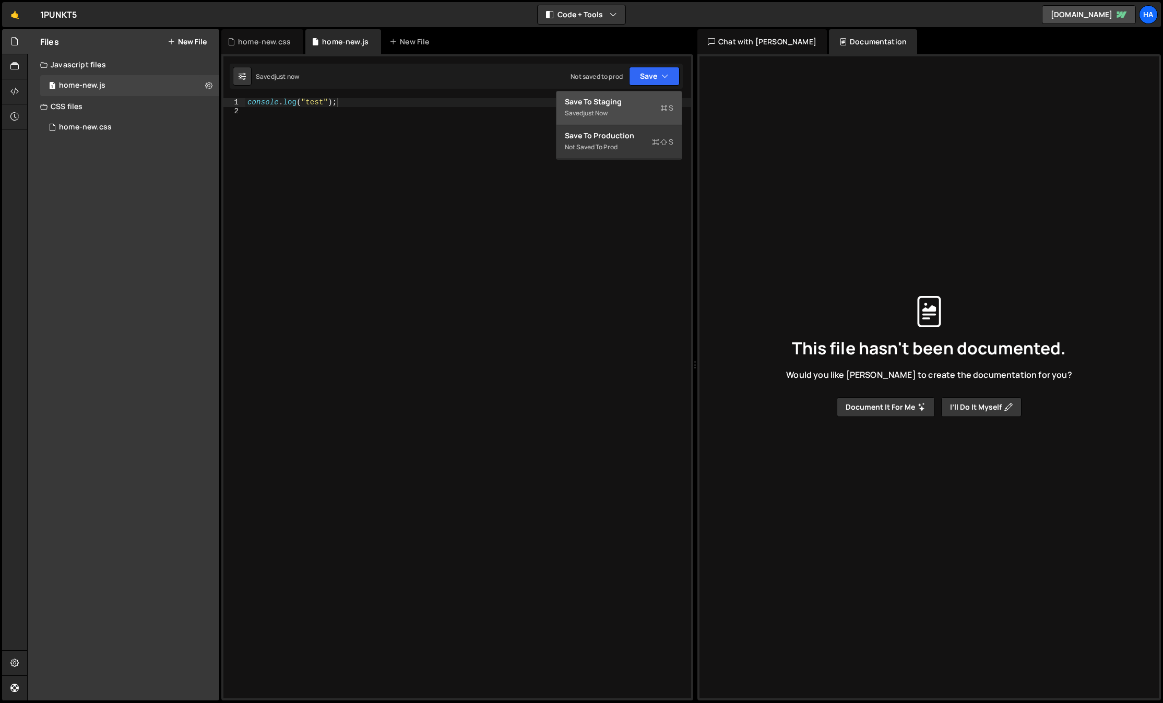
click at [630, 103] on div "Save to Staging S" at bounding box center [619, 102] width 109 height 10
click at [211, 85] on icon at bounding box center [208, 85] width 7 height 10
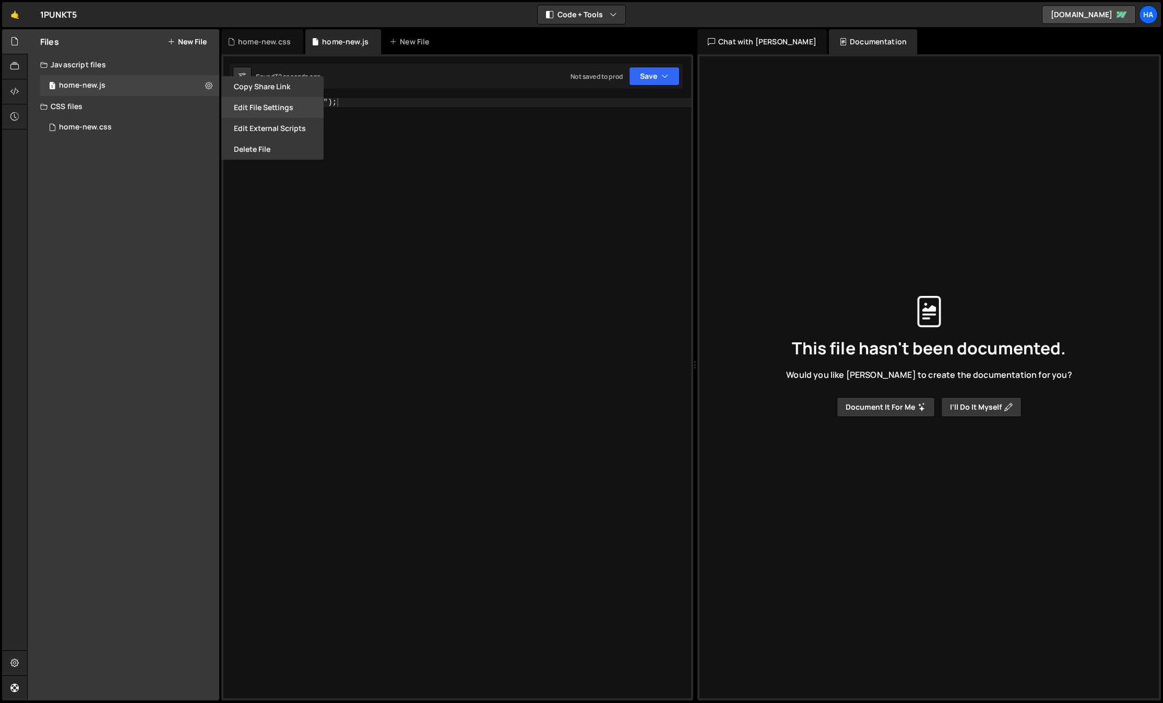
click at [263, 113] on button "Edit File Settings" at bounding box center [272, 107] width 102 height 21
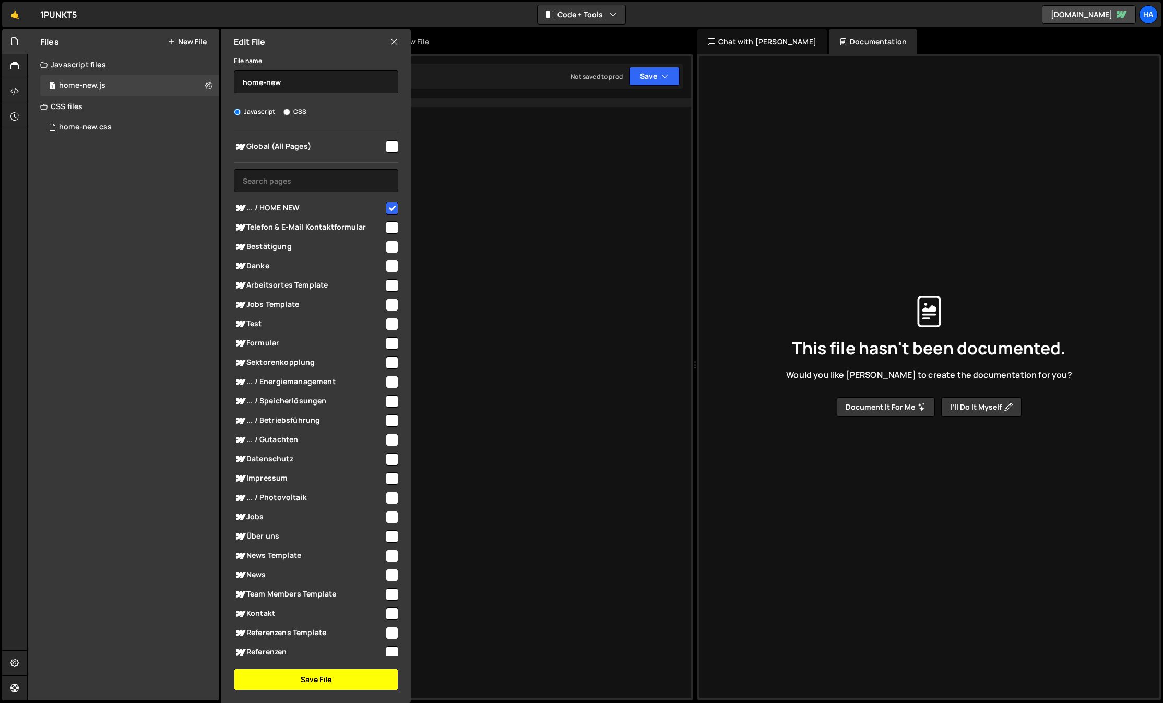
click at [324, 670] on button "Save File" at bounding box center [316, 680] width 164 height 22
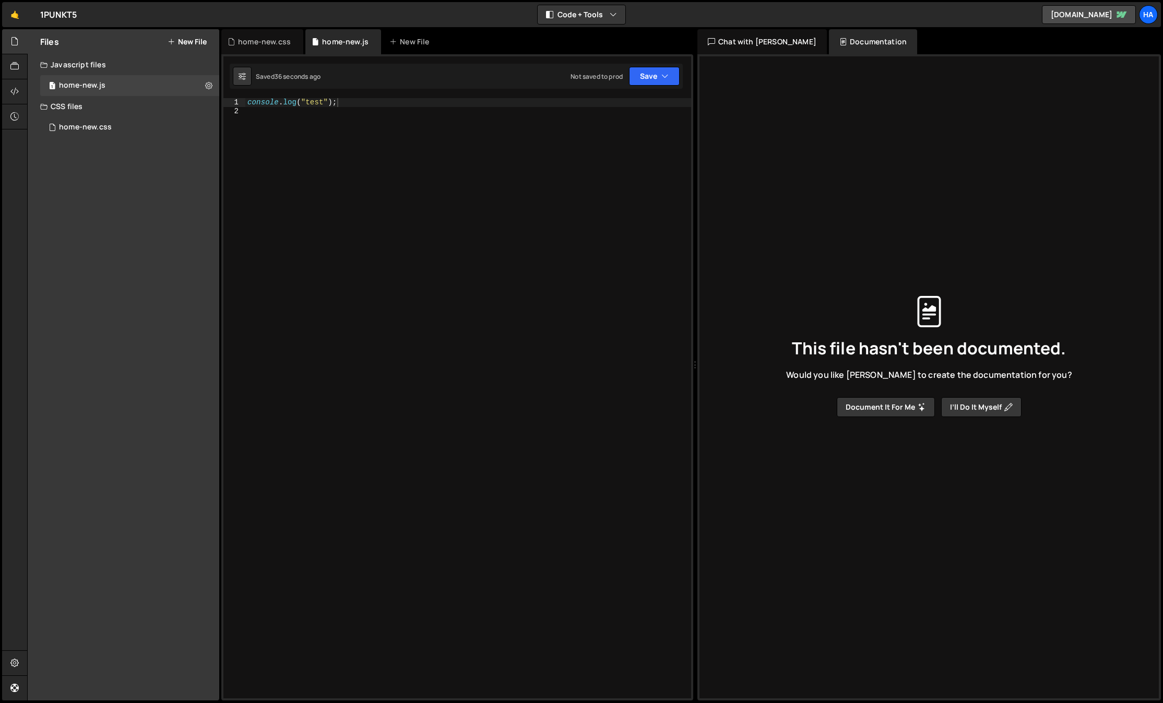
click at [480, 140] on div "console . log ( "test" ) ;" at bounding box center [468, 407] width 446 height 618
click at [637, 72] on button "Save" at bounding box center [654, 76] width 51 height 19
click at [619, 105] on div "Save to Staging S" at bounding box center [619, 102] width 109 height 10
click at [360, 111] on div "console . log ( "test" ) ;" at bounding box center [468, 407] width 446 height 618
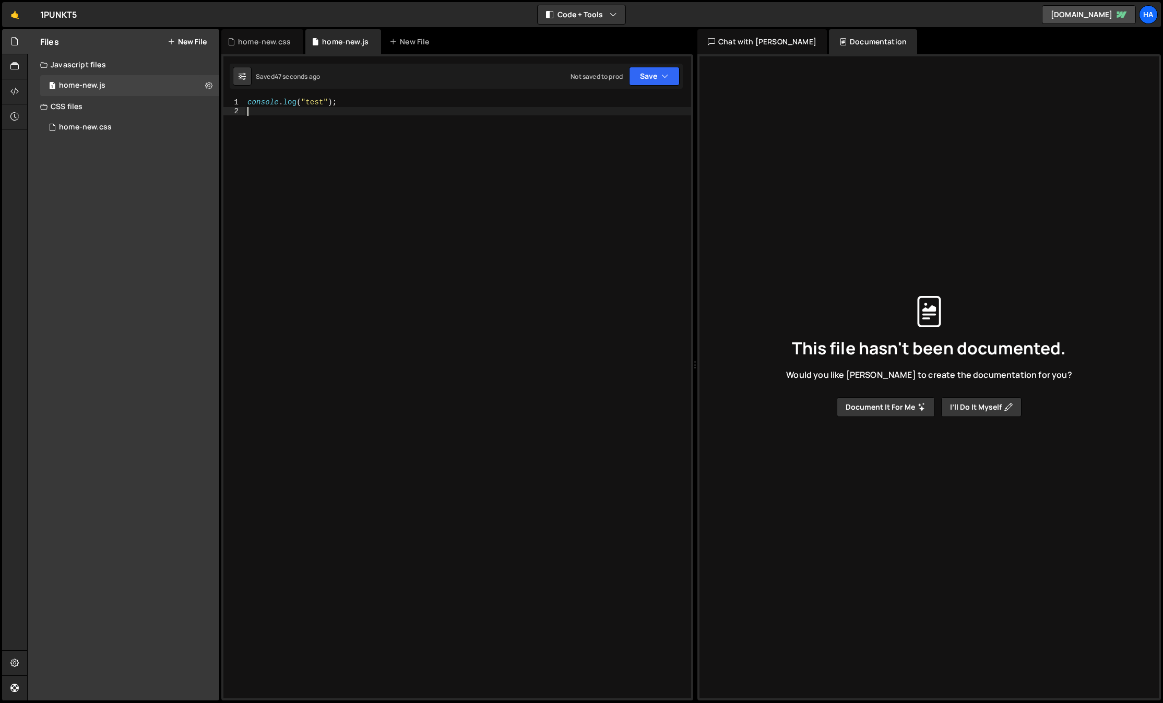
type textarea "console.log("test");"
type textarea "asda"
click at [335, 102] on div "console . log ( "test" ) ;" at bounding box center [468, 398] width 446 height 600
type textarea "console.log("test");"
drag, startPoint x: 340, startPoint y: 100, endPoint x: 216, endPoint y: 103, distance: 124.3
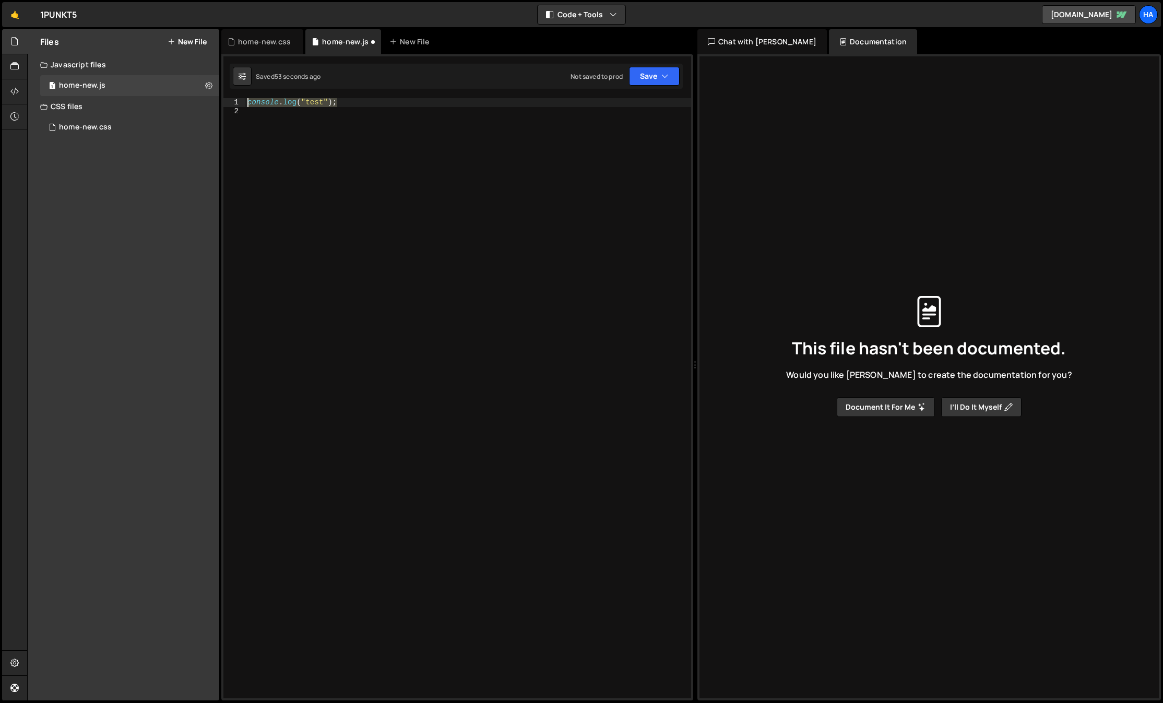
click at [216, 103] on div "Files New File Create your first file Get started by starting a Javascript or C…" at bounding box center [595, 365] width 1136 height 672
click at [668, 111] on button "Debug" at bounding box center [659, 109] width 45 height 16
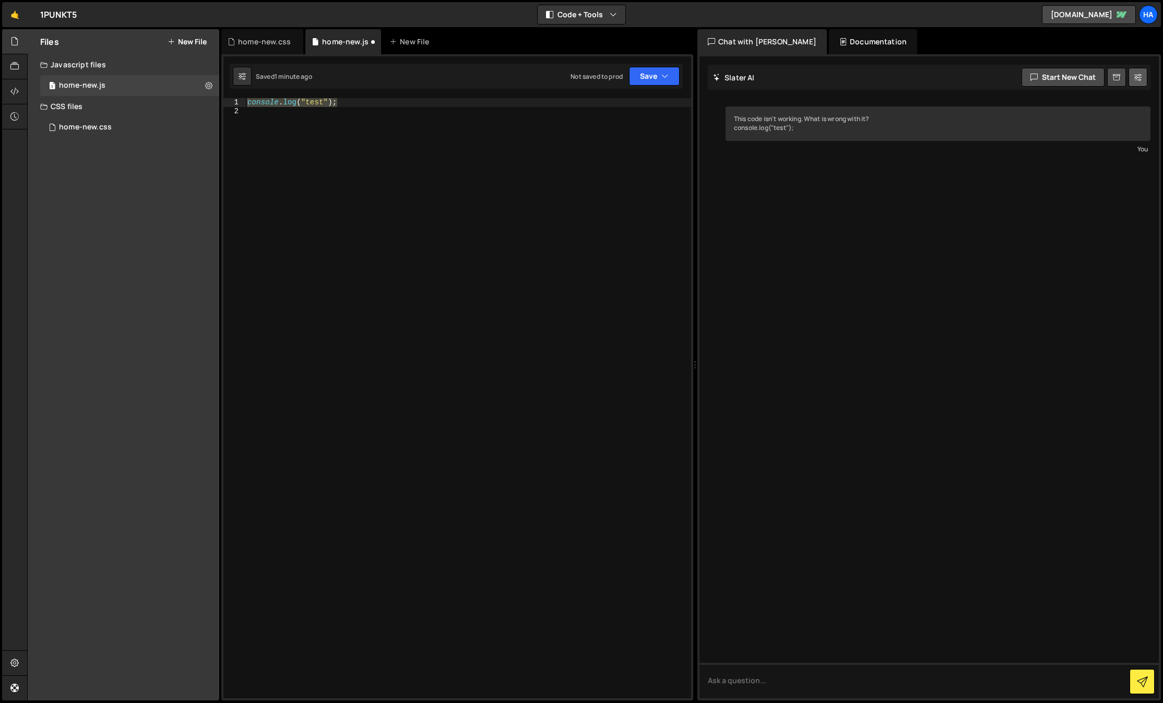
click at [1134, 79] on icon at bounding box center [1137, 77] width 7 height 10
select select "chat"
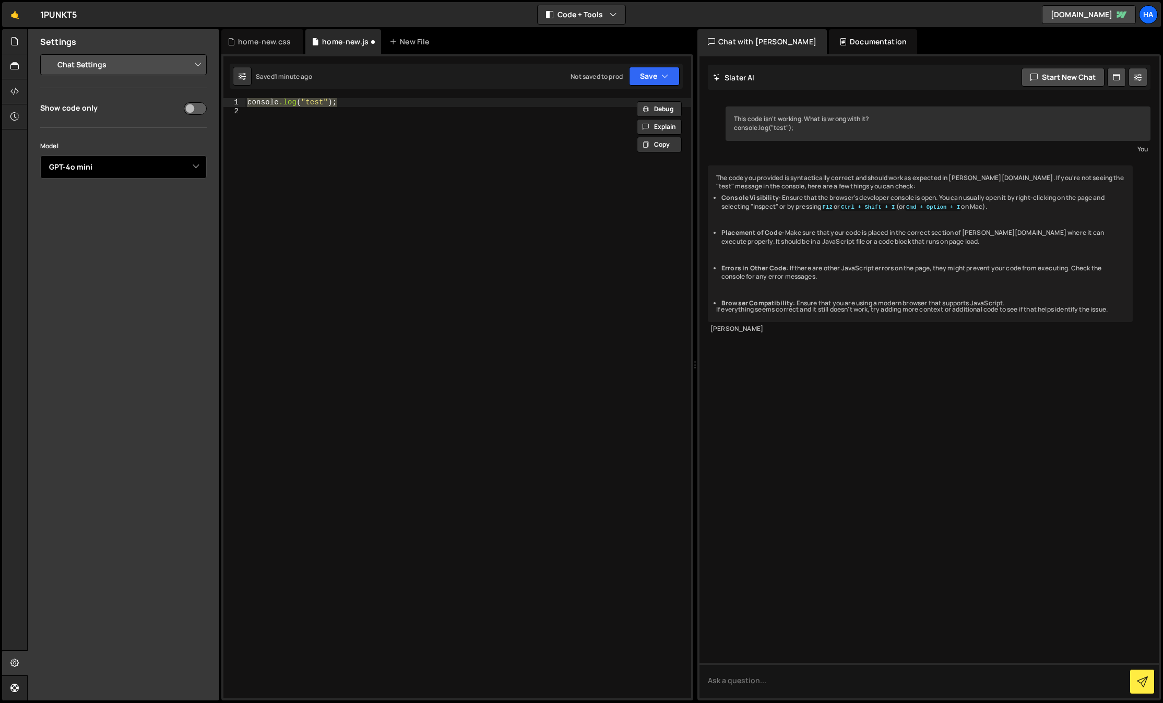
click at [128, 175] on select "Select Model GPT-3.5 GPT-4o mini GPT-4o (Pro) GPT-4.1 (Pro)" at bounding box center [123, 167] width 167 height 23
click at [129, 63] on select "Project Settings Code Editor Settings Chat Settings" at bounding box center [125, 64] width 153 height 23
click at [1012, 90] on div "This code isn't working. What is wrong with it? console.log("test"); You The co…" at bounding box center [929, 377] width 459 height 642
click at [1075, 79] on button "Start new chat" at bounding box center [1063, 77] width 83 height 19
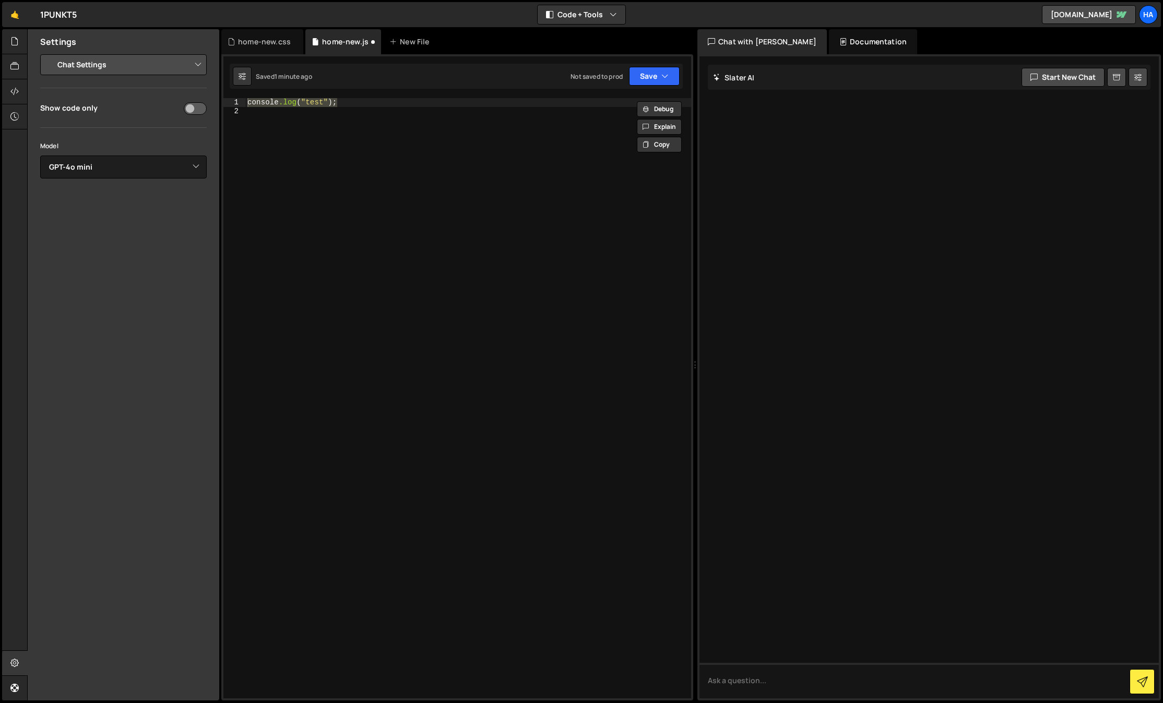
click at [778, 120] on div at bounding box center [929, 377] width 459 height 642
click at [412, 121] on div "console .log ( " test " );" at bounding box center [468, 407] width 446 height 618
type textarea "console.log("test");"
click at [673, 70] on button "Save" at bounding box center [654, 76] width 51 height 19
click at [665, 73] on icon "button" at bounding box center [664, 76] width 7 height 10
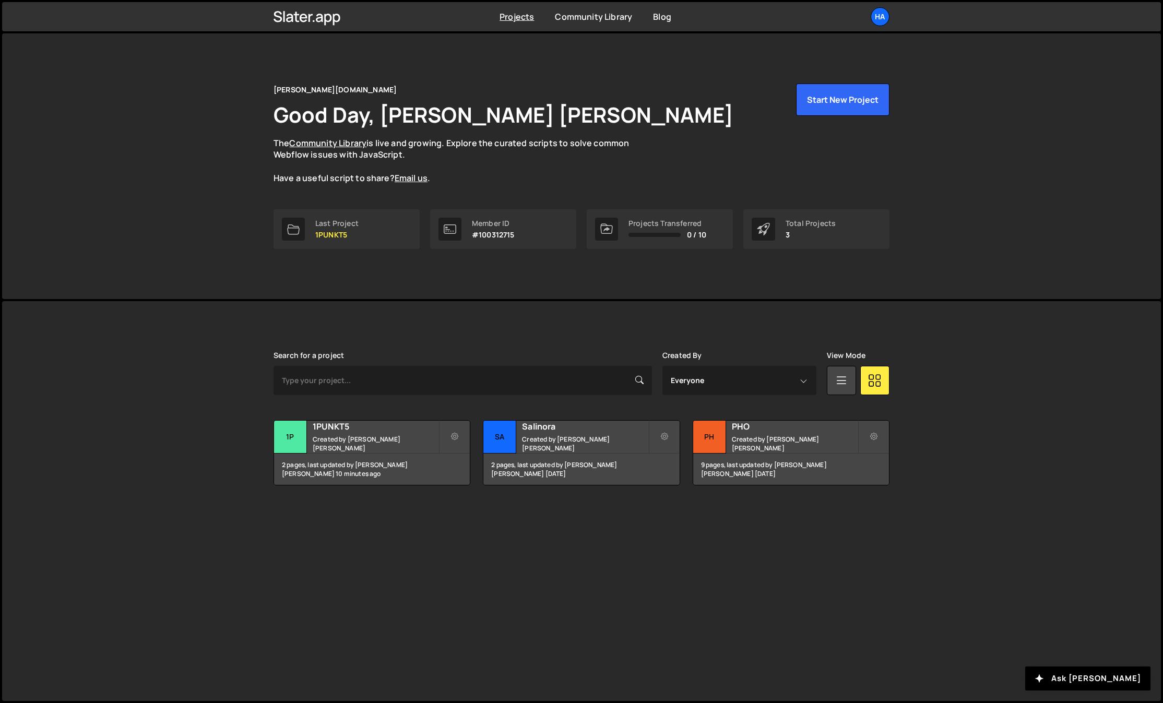
click at [247, 110] on div "[PERSON_NAME][DOMAIN_NAME] Good Day, [PERSON_NAME] [PERSON_NAME] The Community …" at bounding box center [581, 166] width 1159 height 266
click at [594, 20] on link "Community Library" at bounding box center [593, 16] width 77 height 11
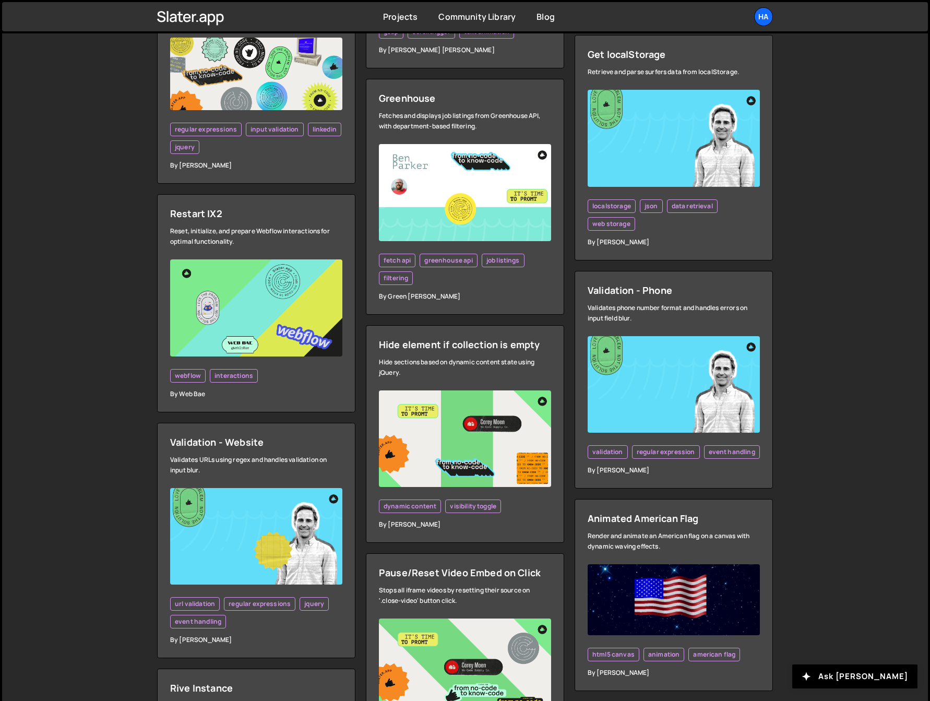
scroll to position [1426, 0]
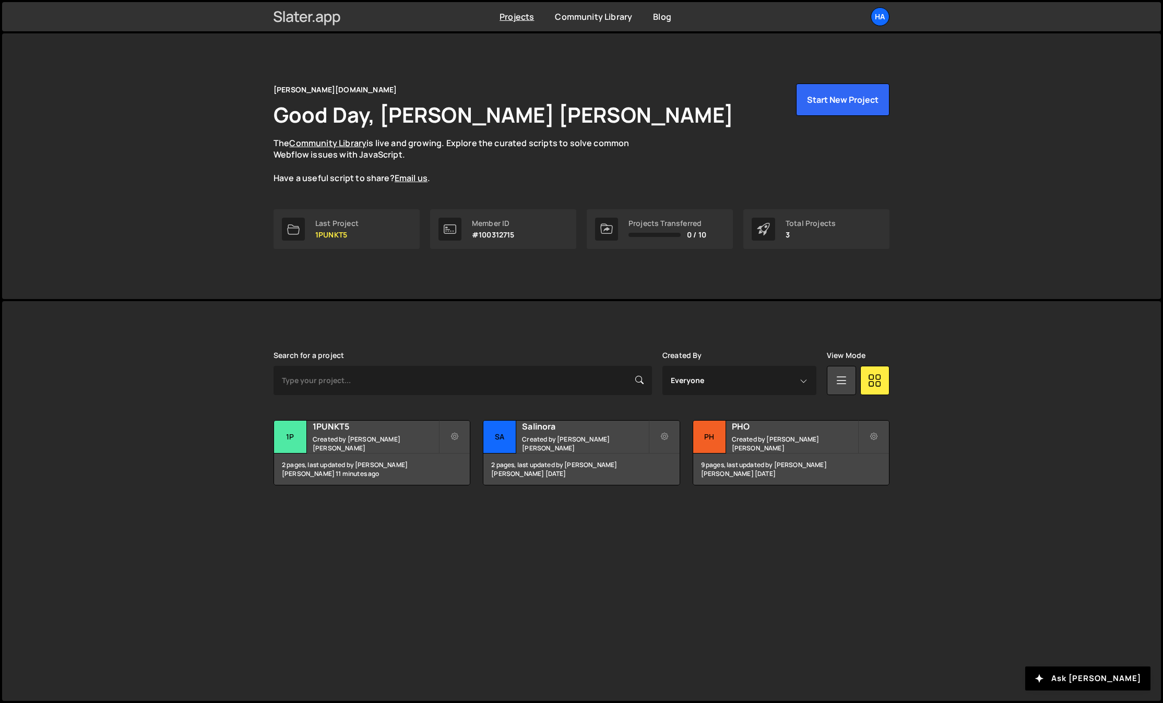
click at [321, 11] on icon at bounding box center [307, 17] width 67 height 18
click at [881, 13] on div "ha" at bounding box center [880, 16] width 19 height 19
